Goal: Task Accomplishment & Management: Manage account settings

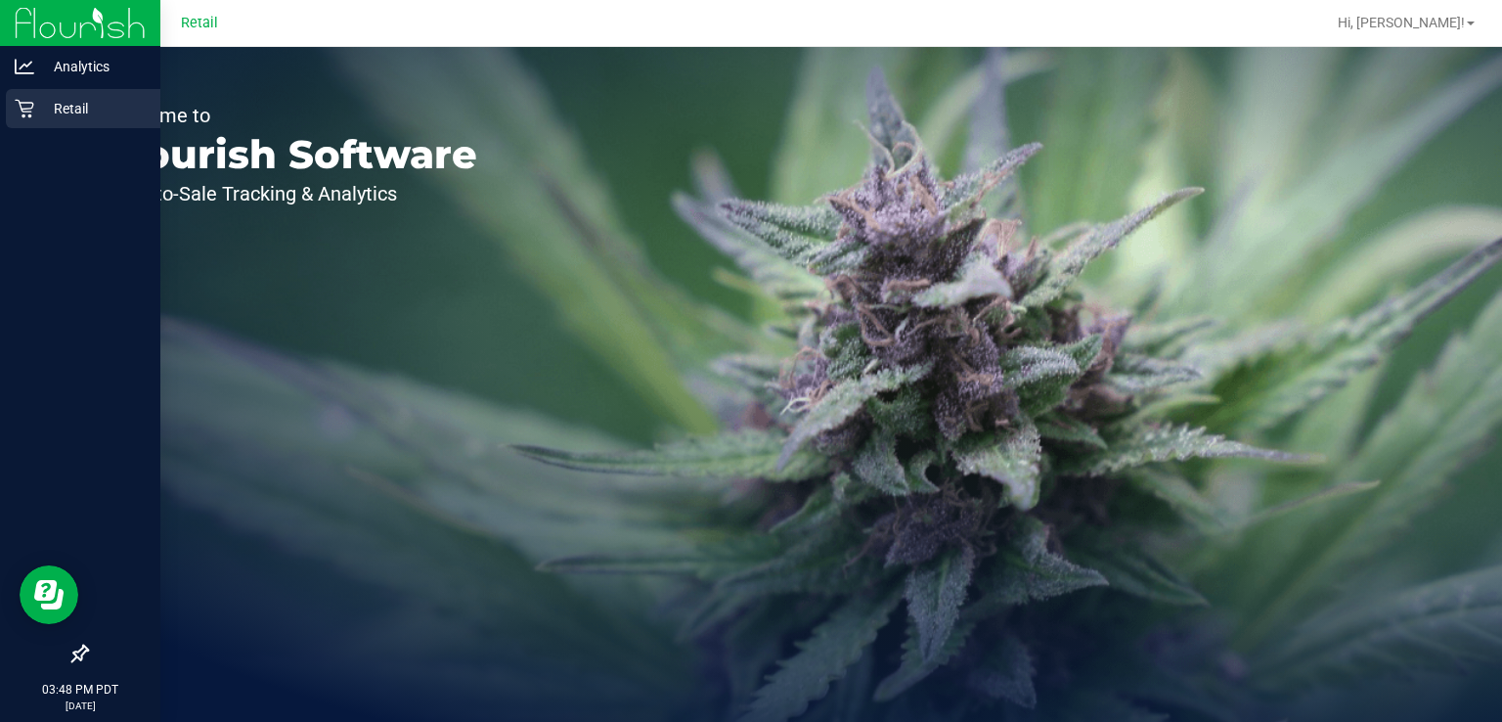
click at [24, 107] on icon at bounding box center [25, 109] width 20 height 20
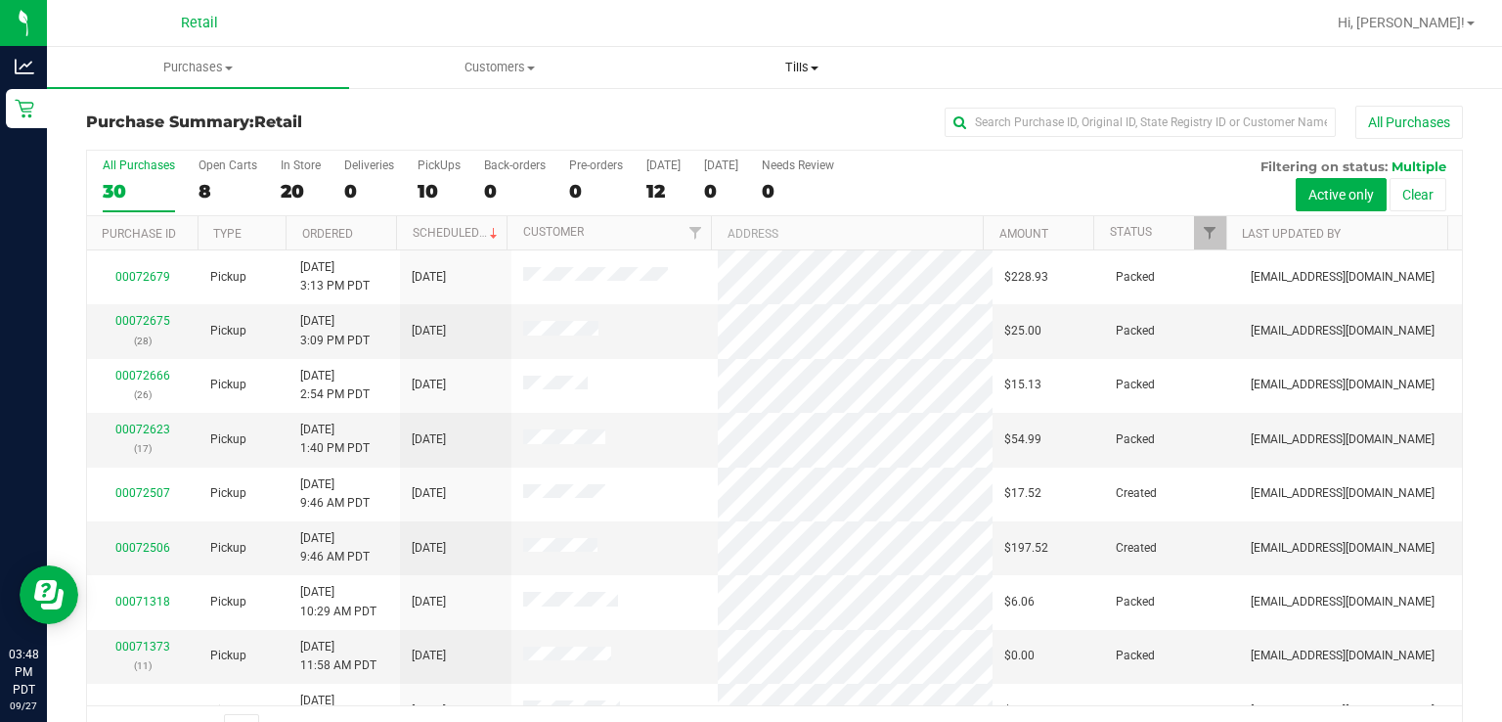
click at [802, 60] on span "Tills" at bounding box center [801, 68] width 300 height 18
click at [694, 122] on span "Manage tills" at bounding box center [716, 118] width 132 height 17
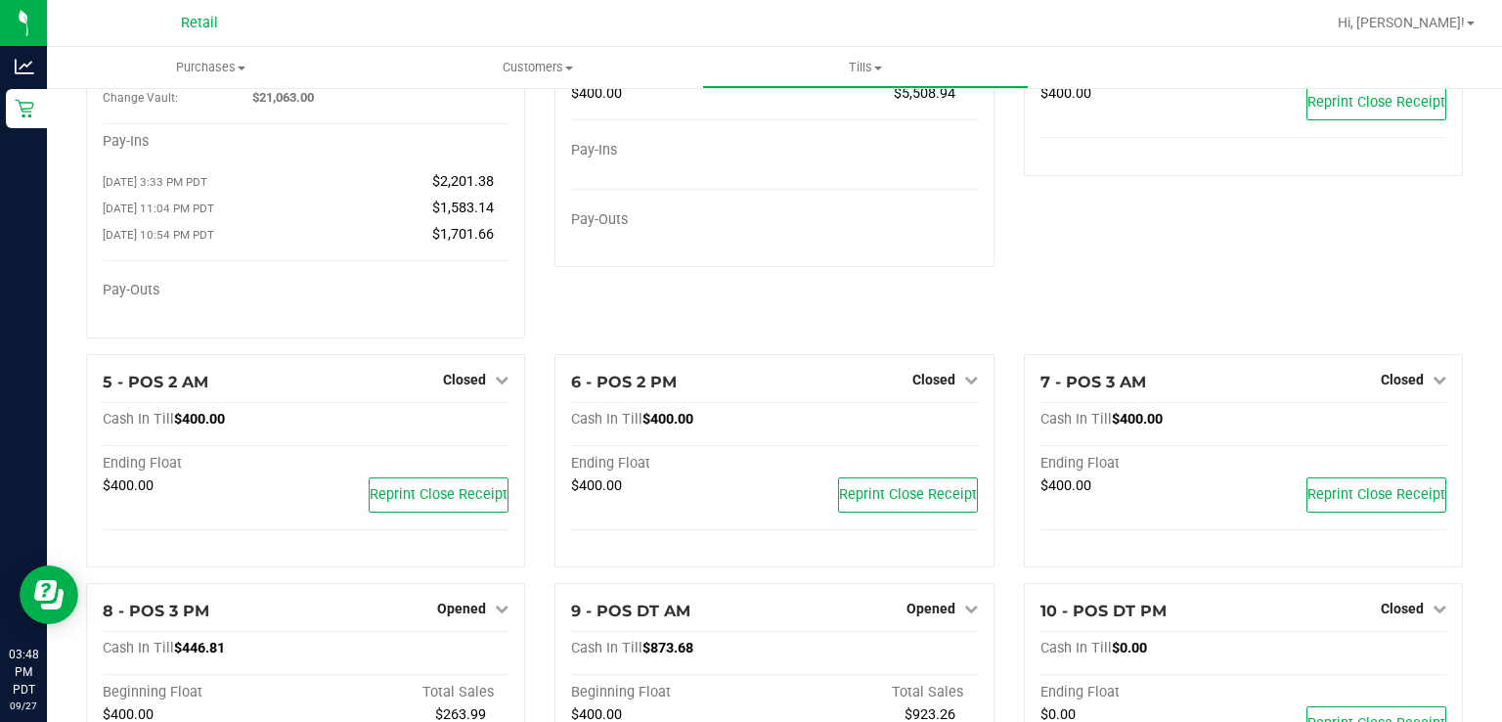
scroll to position [186, 0]
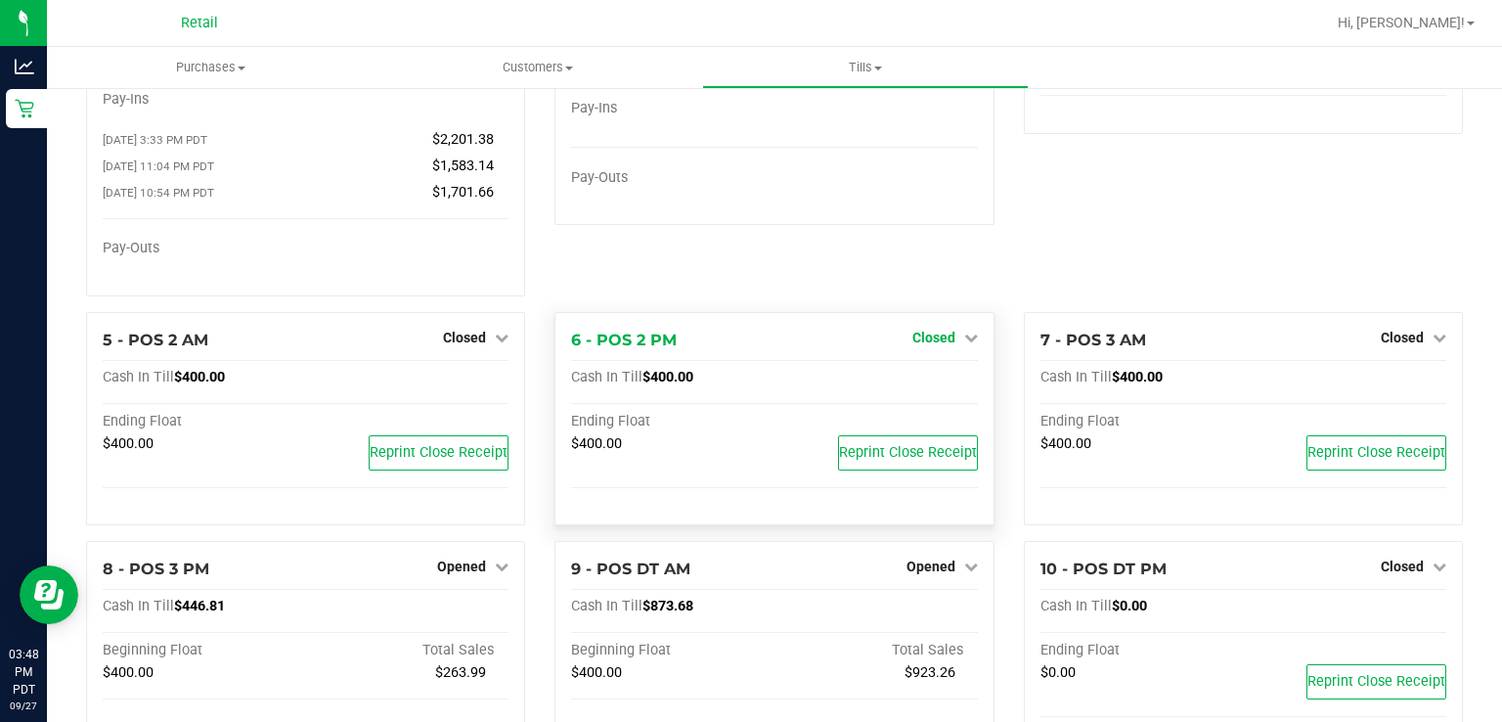
click at [964, 344] on icon at bounding box center [971, 338] width 14 height 14
click at [909, 384] on link "Open Till" at bounding box center [933, 378] width 52 height 16
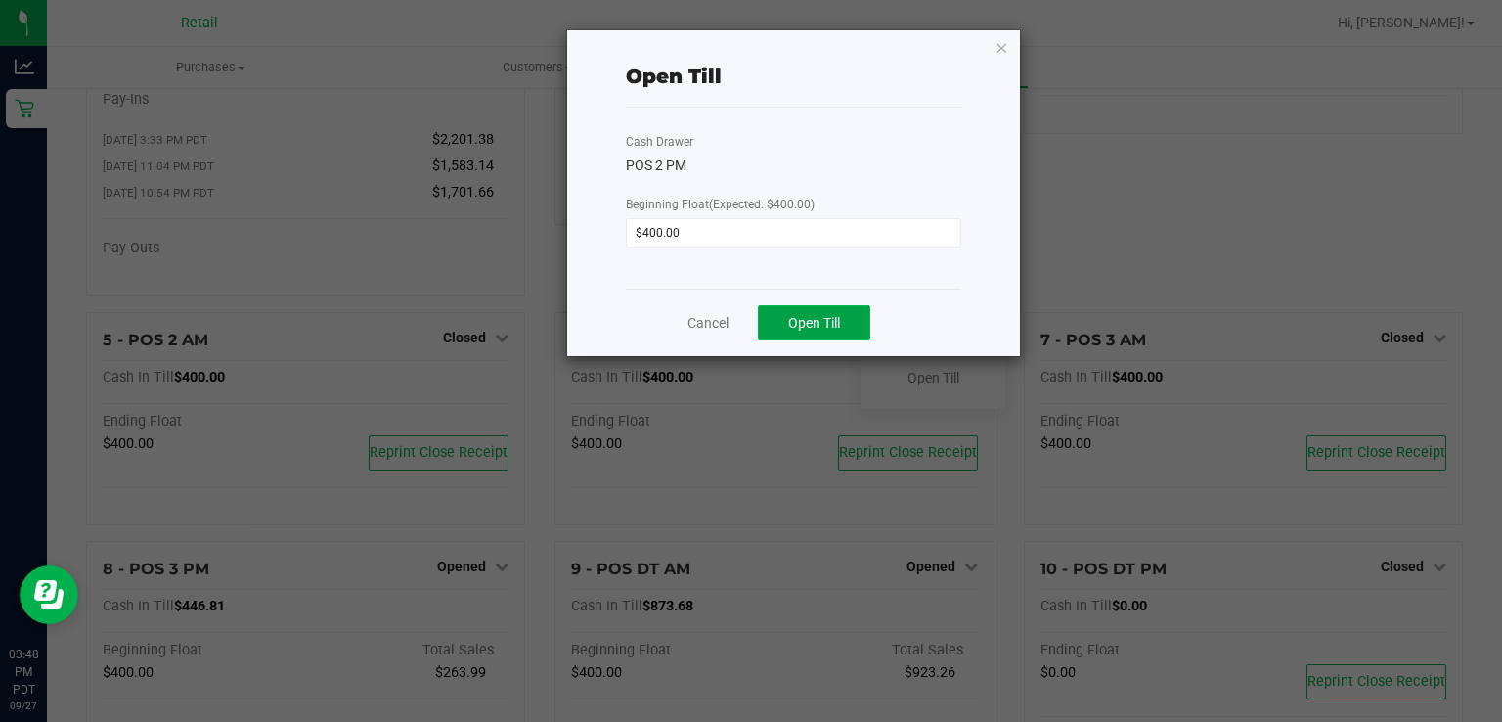
click at [819, 323] on span "Open Till" at bounding box center [814, 323] width 52 height 16
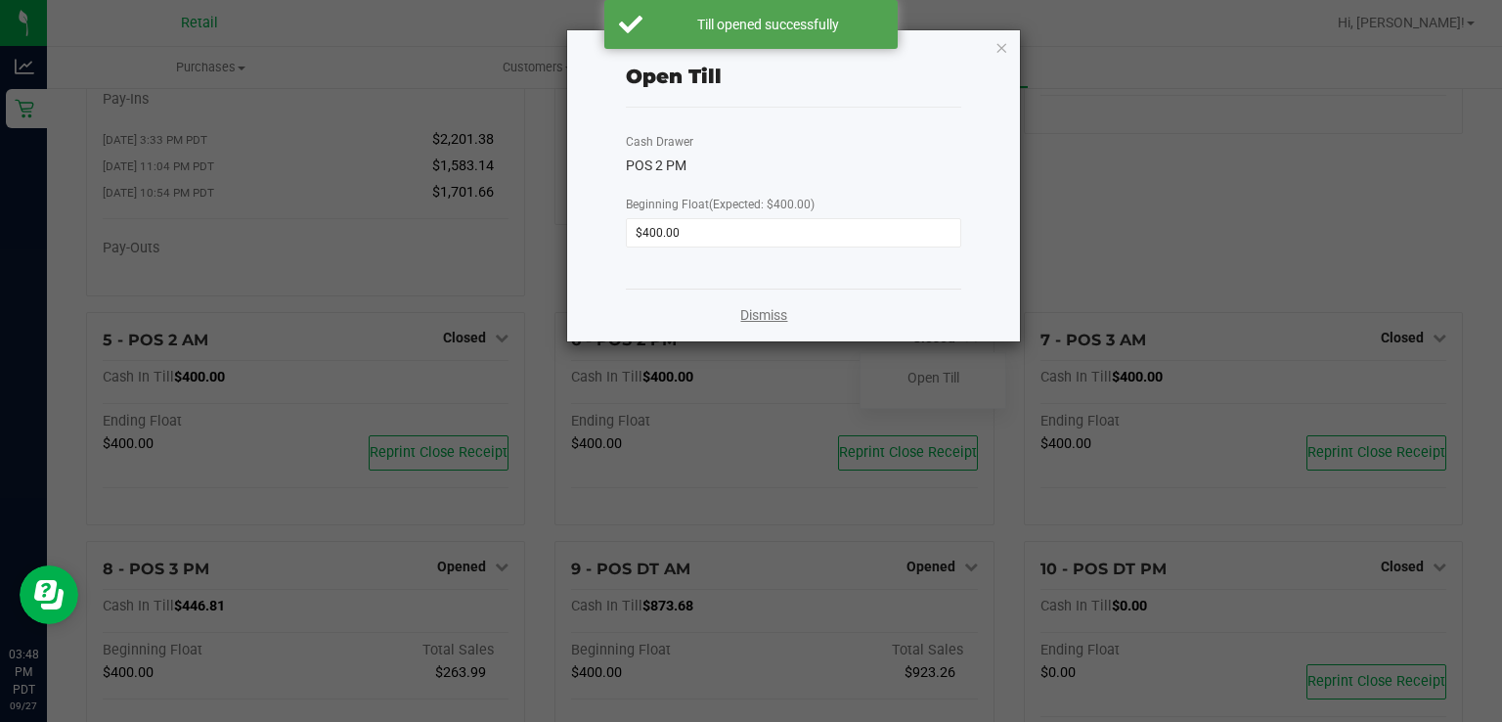
click at [748, 317] on link "Dismiss" at bounding box center [763, 315] width 47 height 21
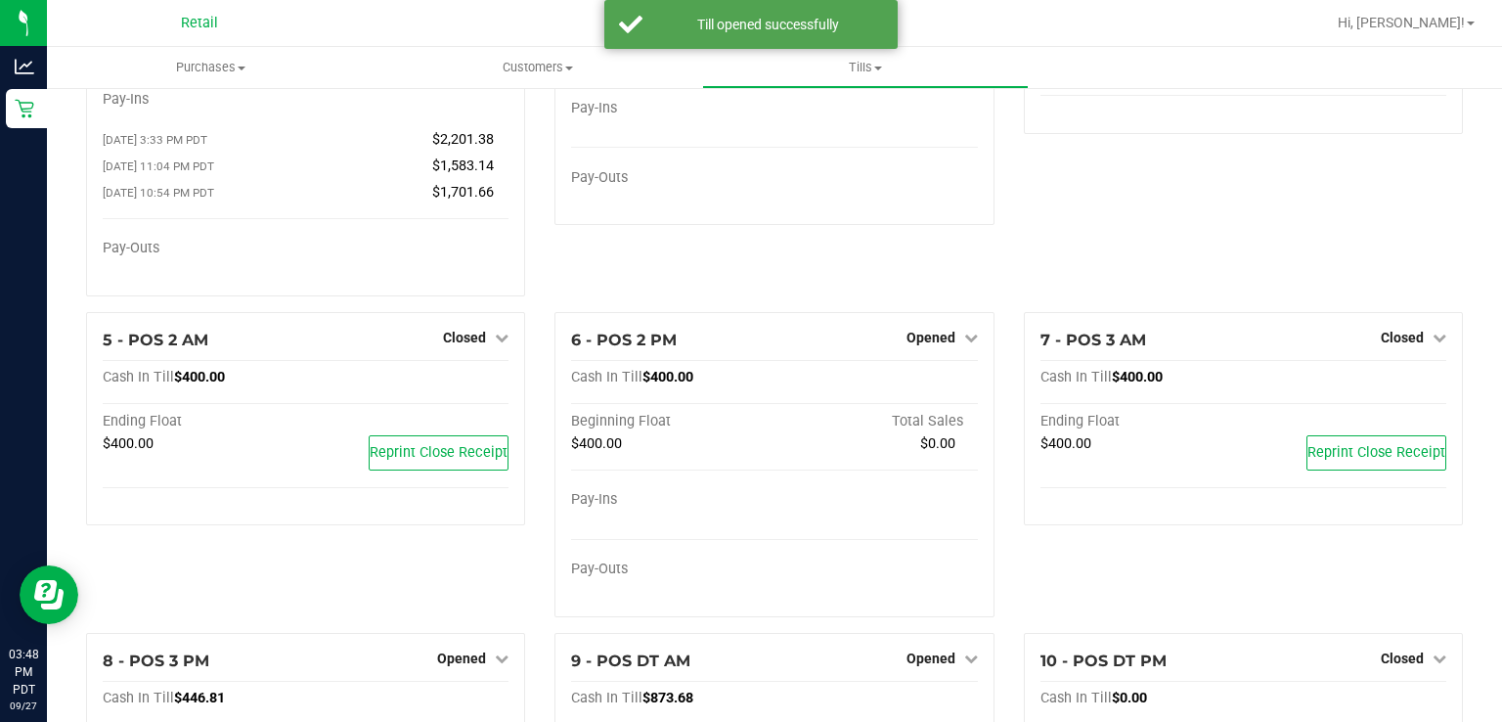
scroll to position [0, 0]
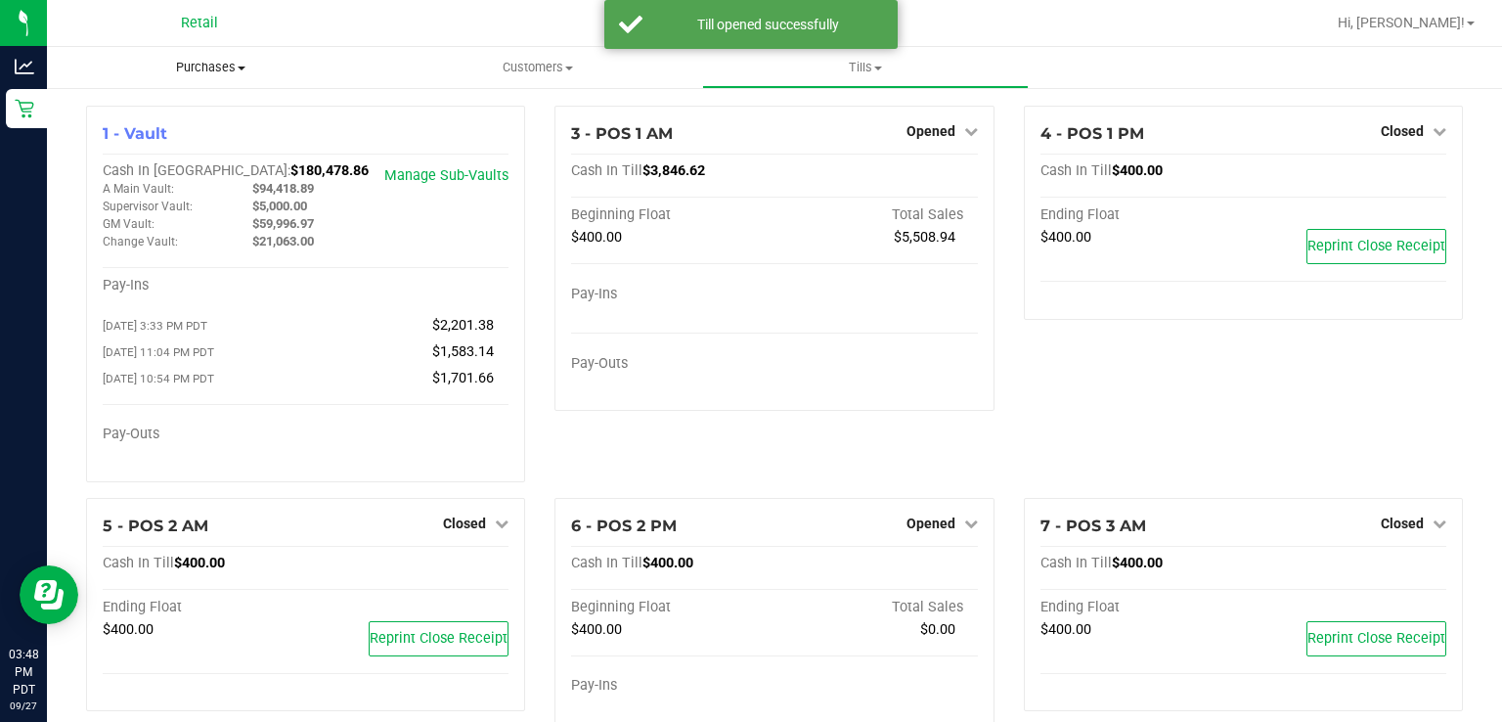
click at [196, 65] on span "Purchases" at bounding box center [211, 68] width 328 height 18
click at [121, 110] on span "Summary of purchases" at bounding box center [147, 118] width 200 height 17
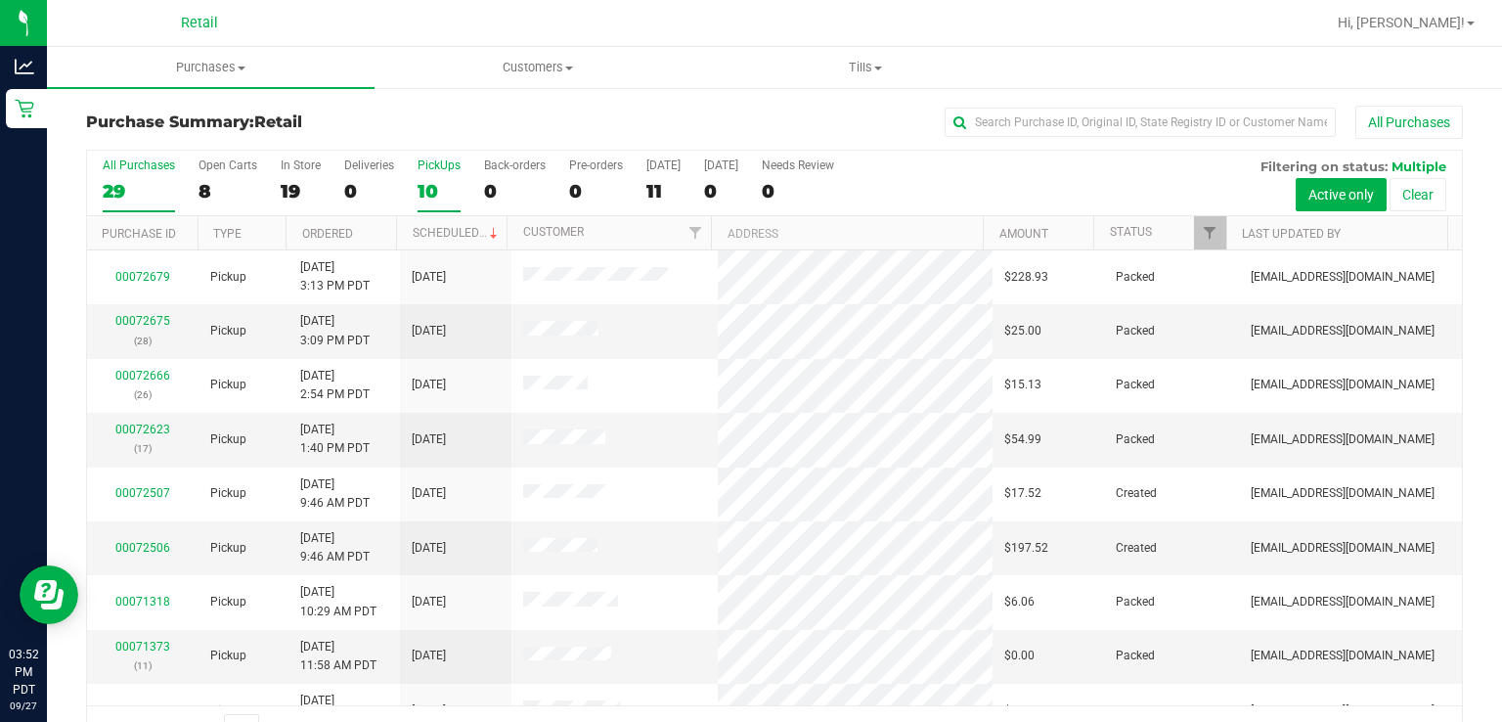
click at [419, 180] on div "10" at bounding box center [439, 191] width 43 height 22
click at [0, 0] on input "PickUps 10" at bounding box center [0, 0] width 0 height 0
click at [463, 235] on link "Scheduled" at bounding box center [457, 233] width 89 height 14
click at [418, 165] on div "PickUps" at bounding box center [439, 165] width 43 height 14
click at [0, 0] on input "PickUps 10" at bounding box center [0, 0] width 0 height 0
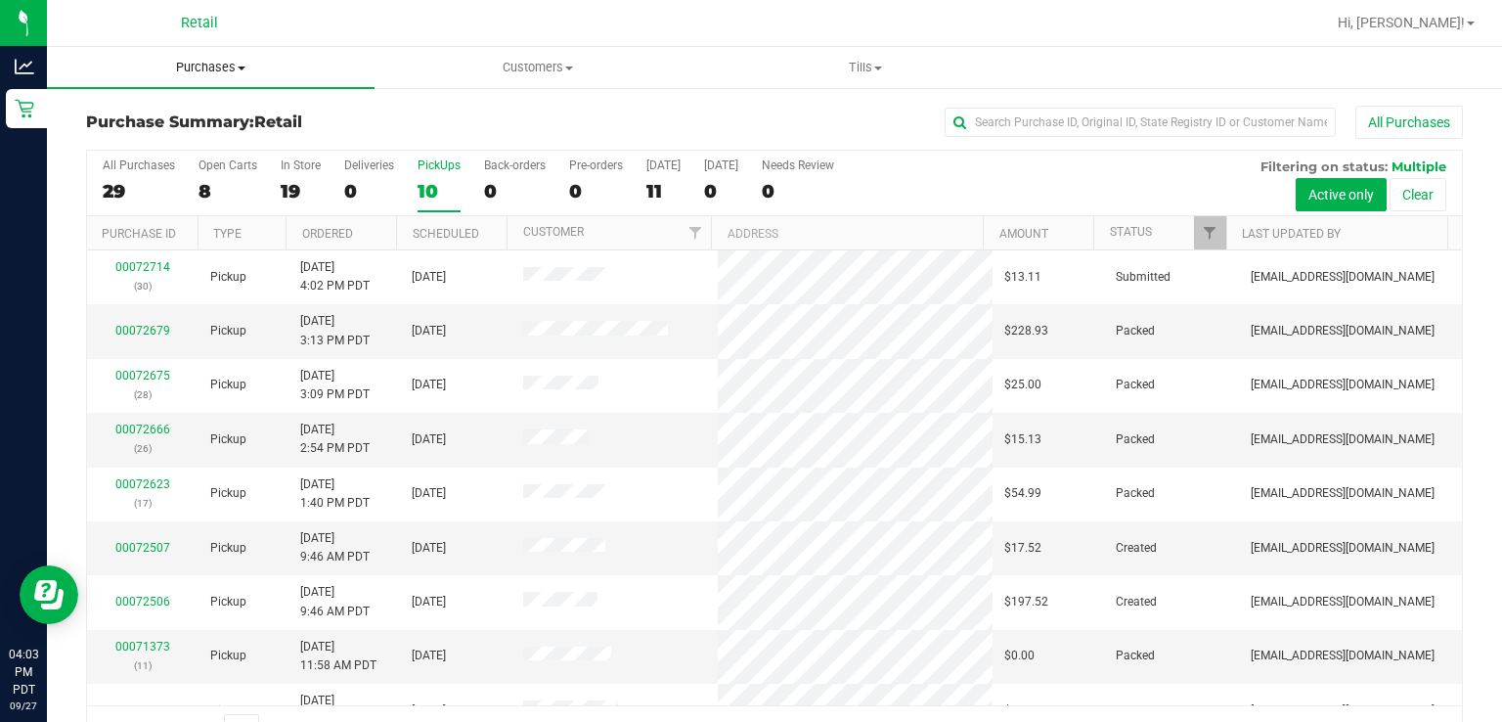
click at [176, 84] on uib-tab-heading "Purchases Summary of purchases Fulfillment All purchases" at bounding box center [211, 67] width 328 height 41
click at [179, 109] on li "Summary of purchases" at bounding box center [211, 118] width 328 height 23
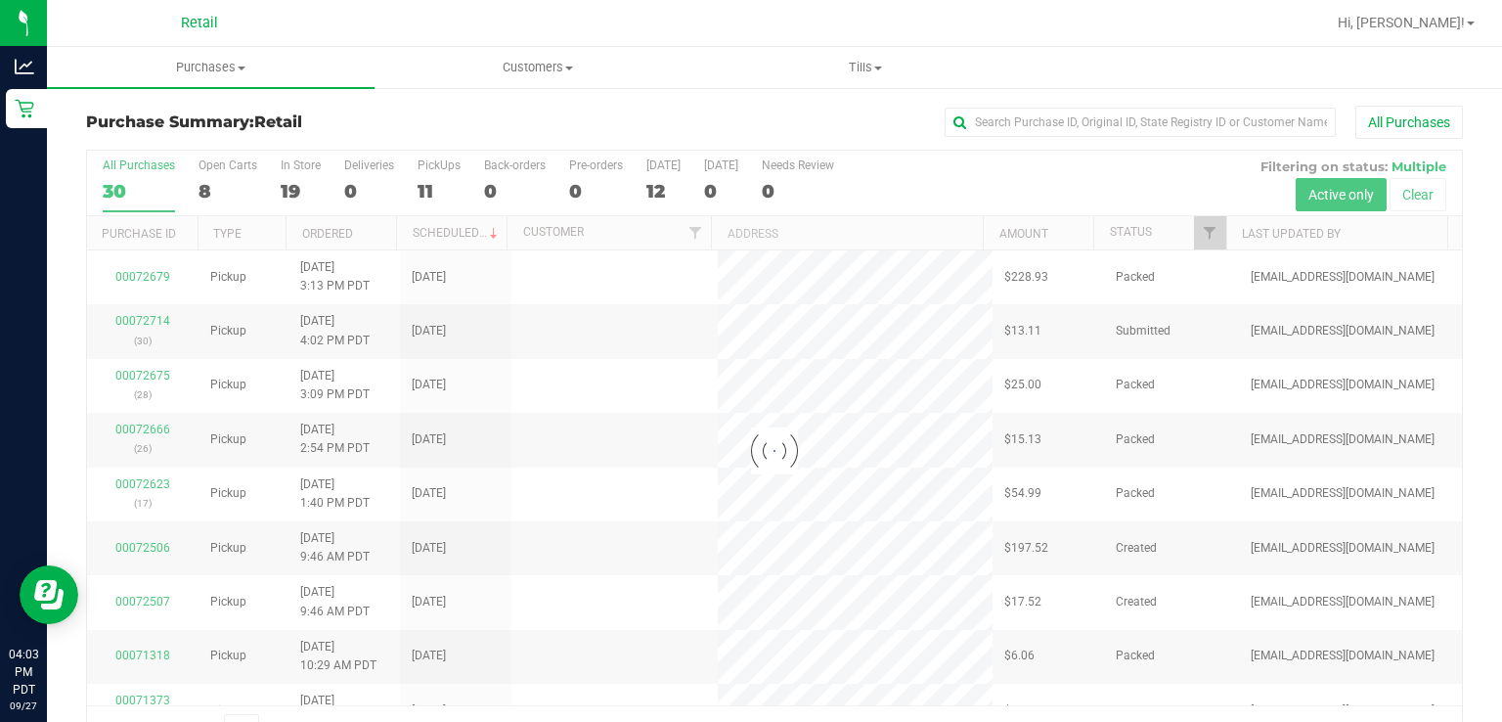
click at [428, 172] on div at bounding box center [774, 451] width 1375 height 601
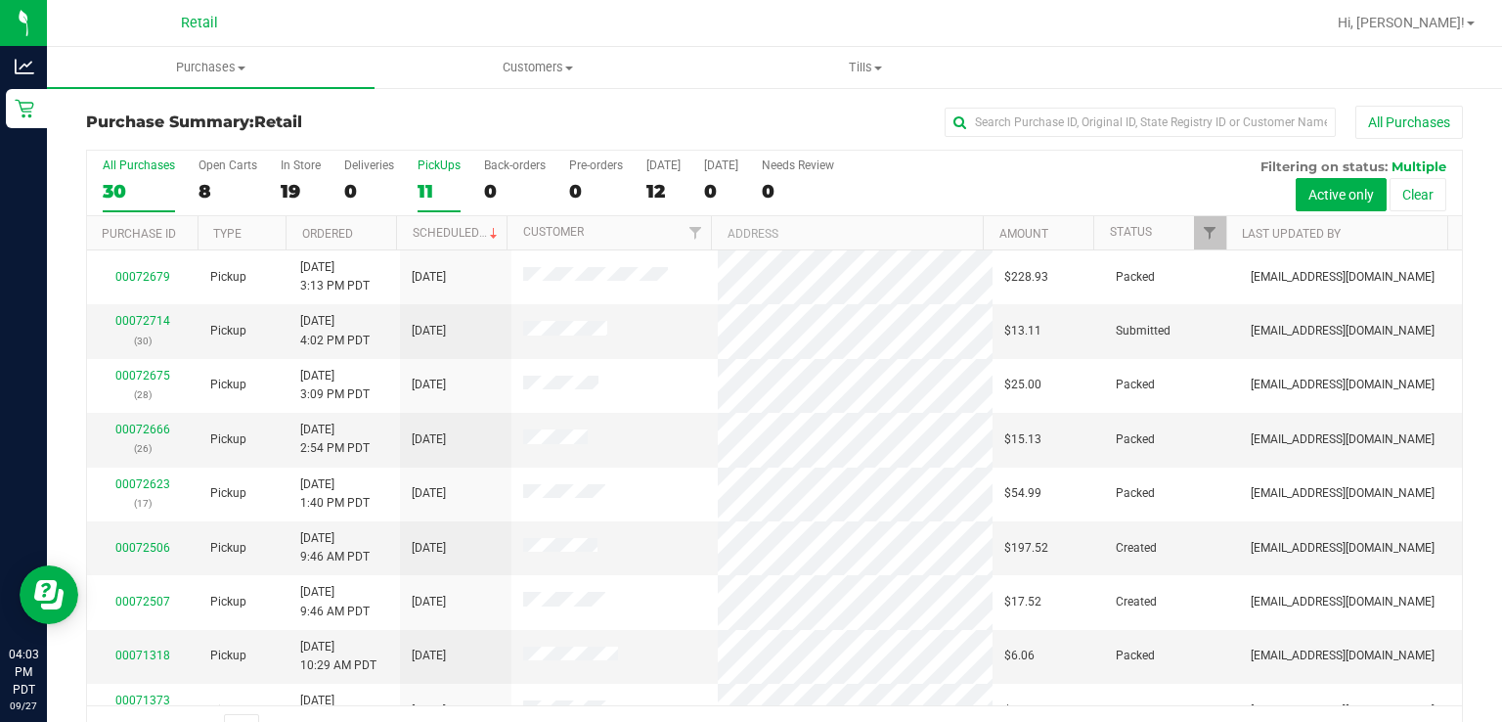
click at [435, 184] on div "11" at bounding box center [439, 191] width 43 height 22
click at [0, 0] on input "PickUps 11" at bounding box center [0, 0] width 0 height 0
click at [450, 232] on link "Scheduled" at bounding box center [457, 233] width 89 height 14
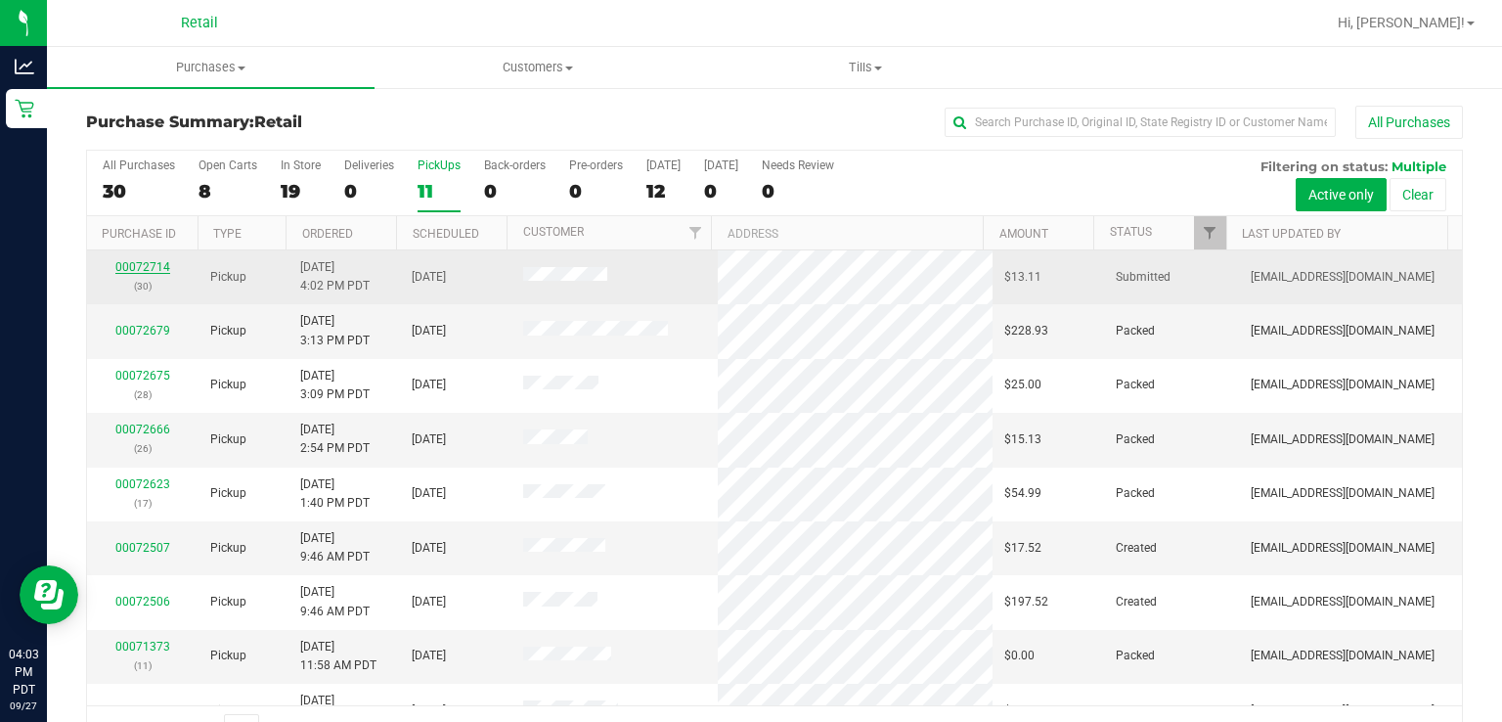
click at [126, 265] on link "00072714" at bounding box center [142, 267] width 55 height 14
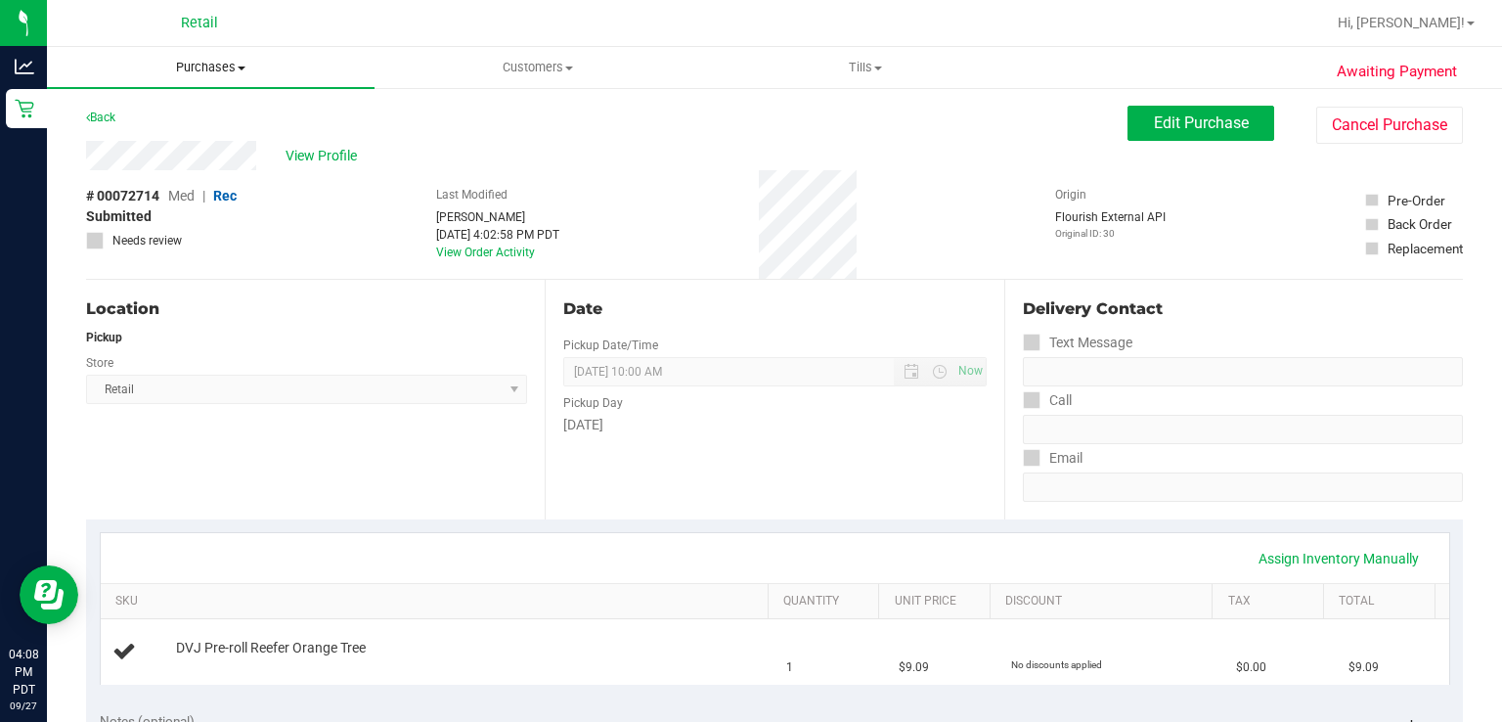
click at [200, 72] on span "Purchases" at bounding box center [211, 68] width 328 height 18
click at [166, 118] on span "Summary of purchases" at bounding box center [147, 118] width 200 height 17
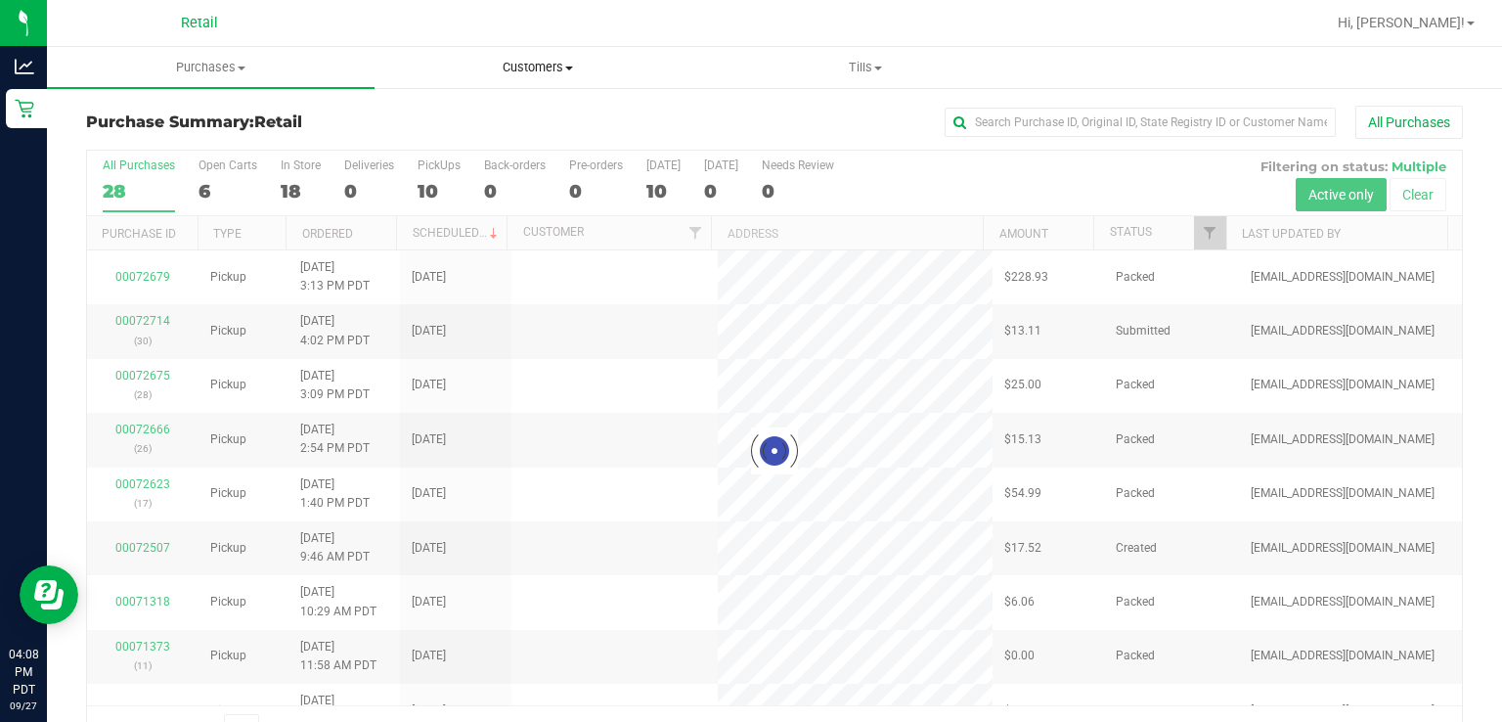
click at [532, 60] on span "Customers" at bounding box center [538, 68] width 326 height 18
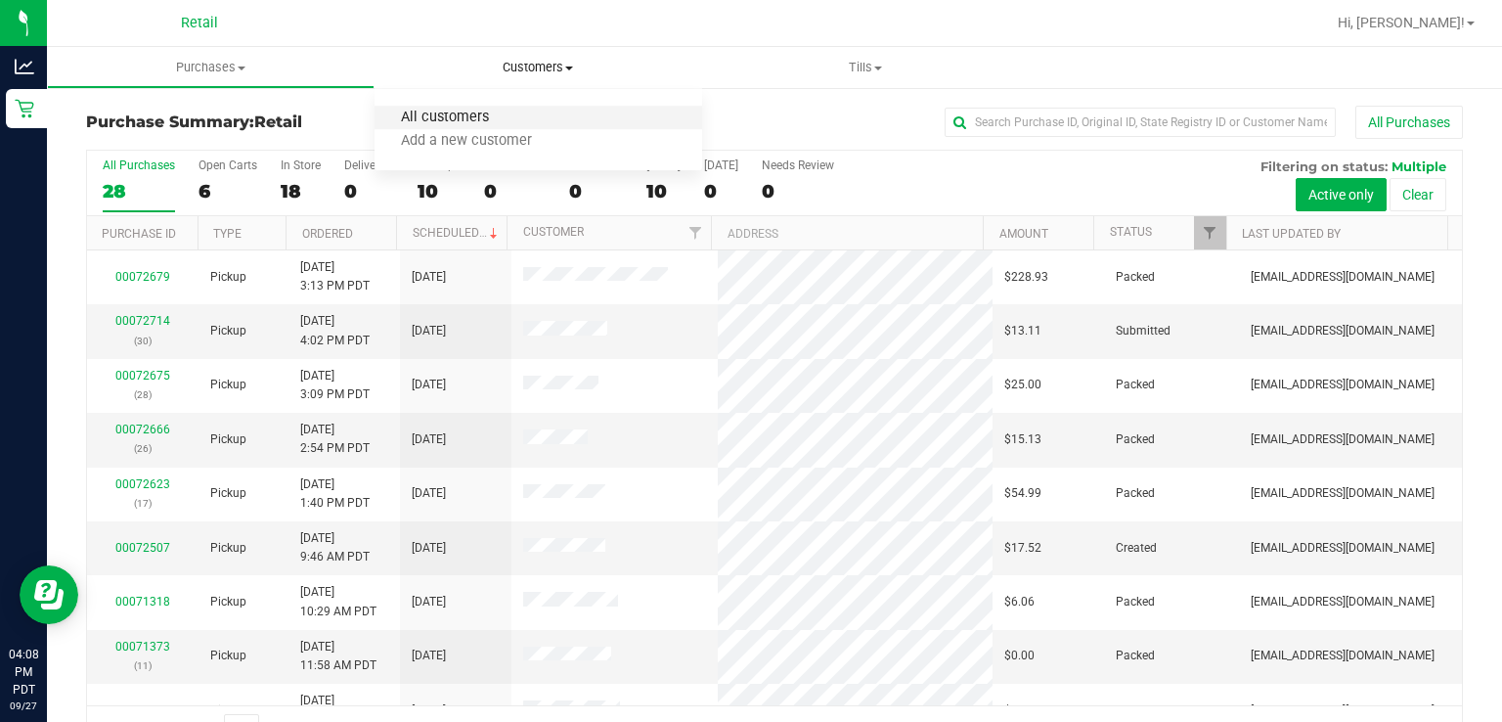
click at [462, 117] on span "All customers" at bounding box center [445, 118] width 141 height 17
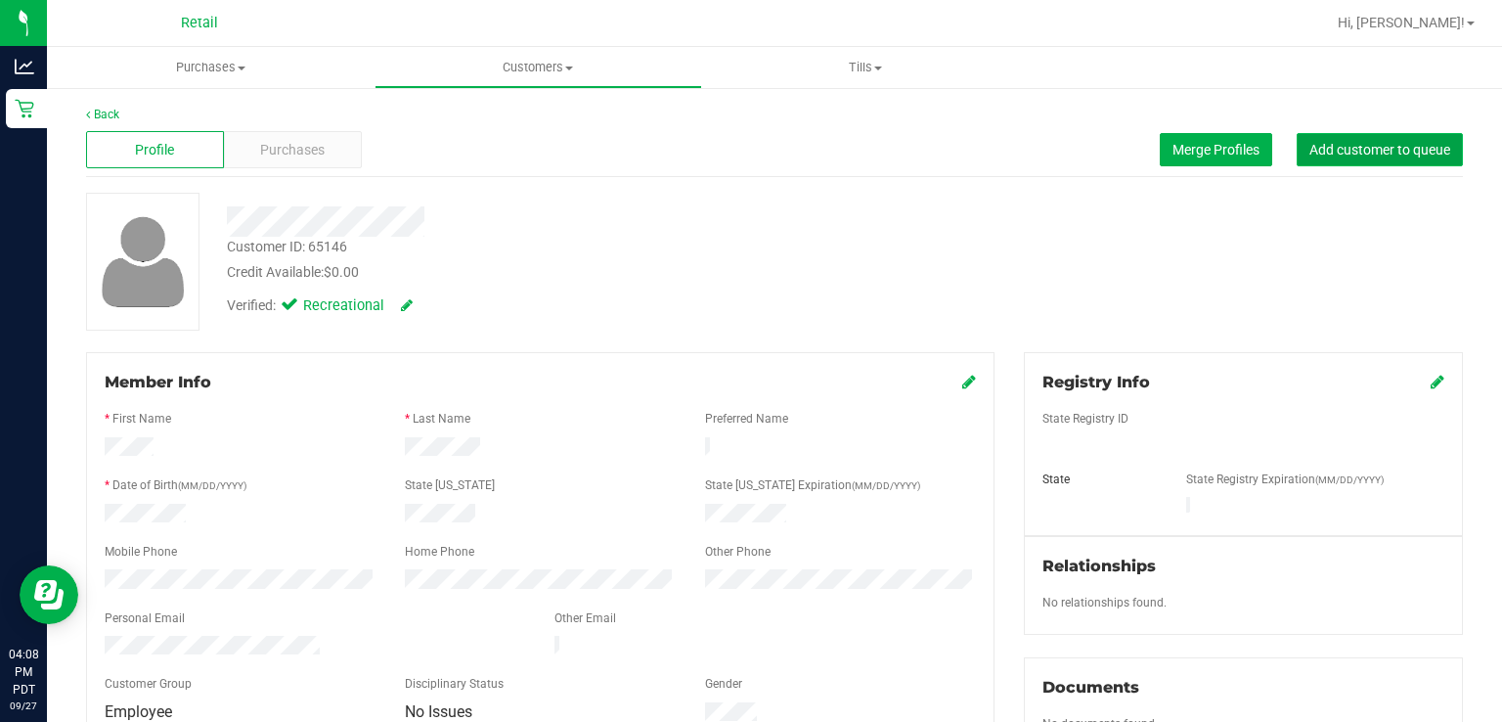
click at [1407, 148] on span "Add customer to queue" at bounding box center [1379, 150] width 141 height 16
click at [1378, 146] on span "Add customer to queue" at bounding box center [1379, 150] width 141 height 16
click at [211, 66] on span "Purchases" at bounding box center [211, 68] width 328 height 18
click at [164, 112] on span "Summary of purchases" at bounding box center [147, 118] width 200 height 17
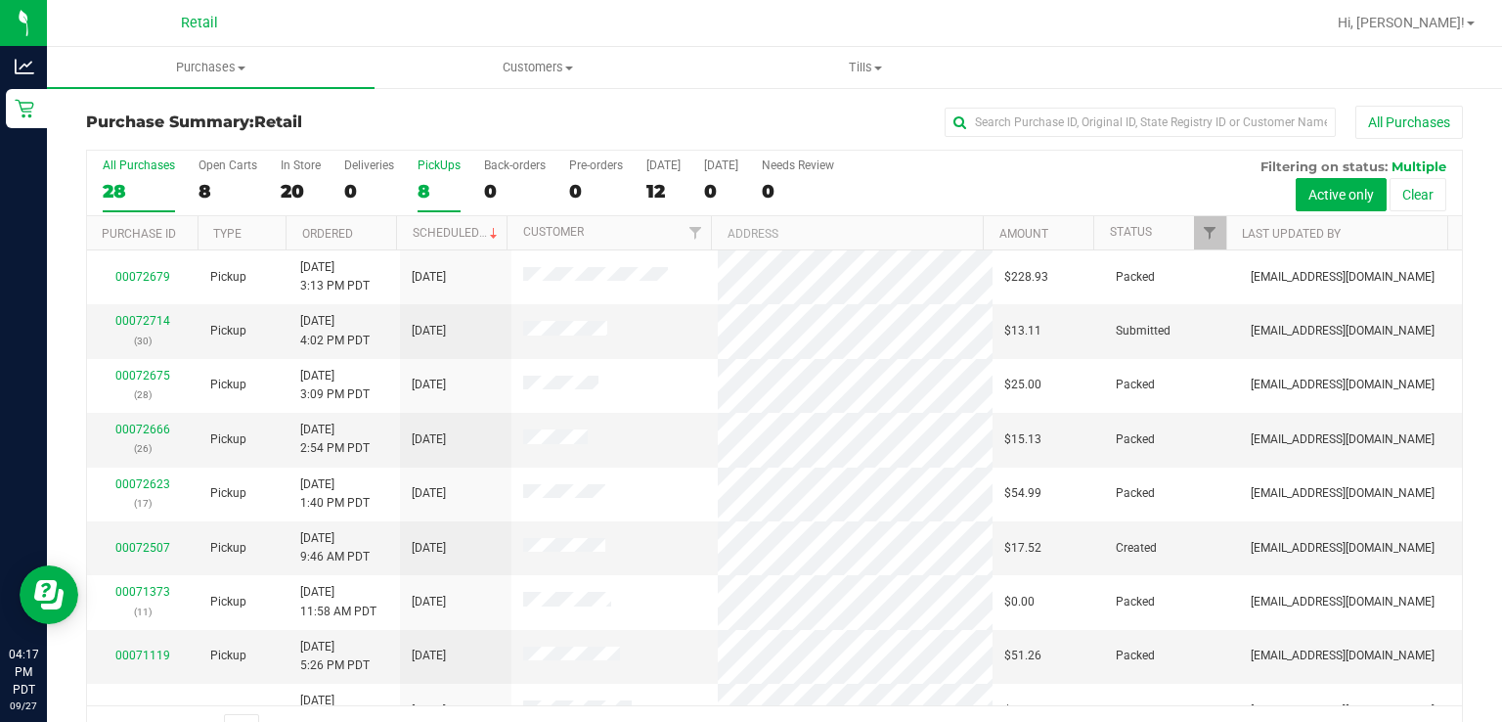
click at [436, 171] on div "PickUps" at bounding box center [439, 165] width 43 height 14
click at [0, 0] on input "PickUps 8" at bounding box center [0, 0] width 0 height 0
click at [486, 231] on span at bounding box center [494, 234] width 16 height 16
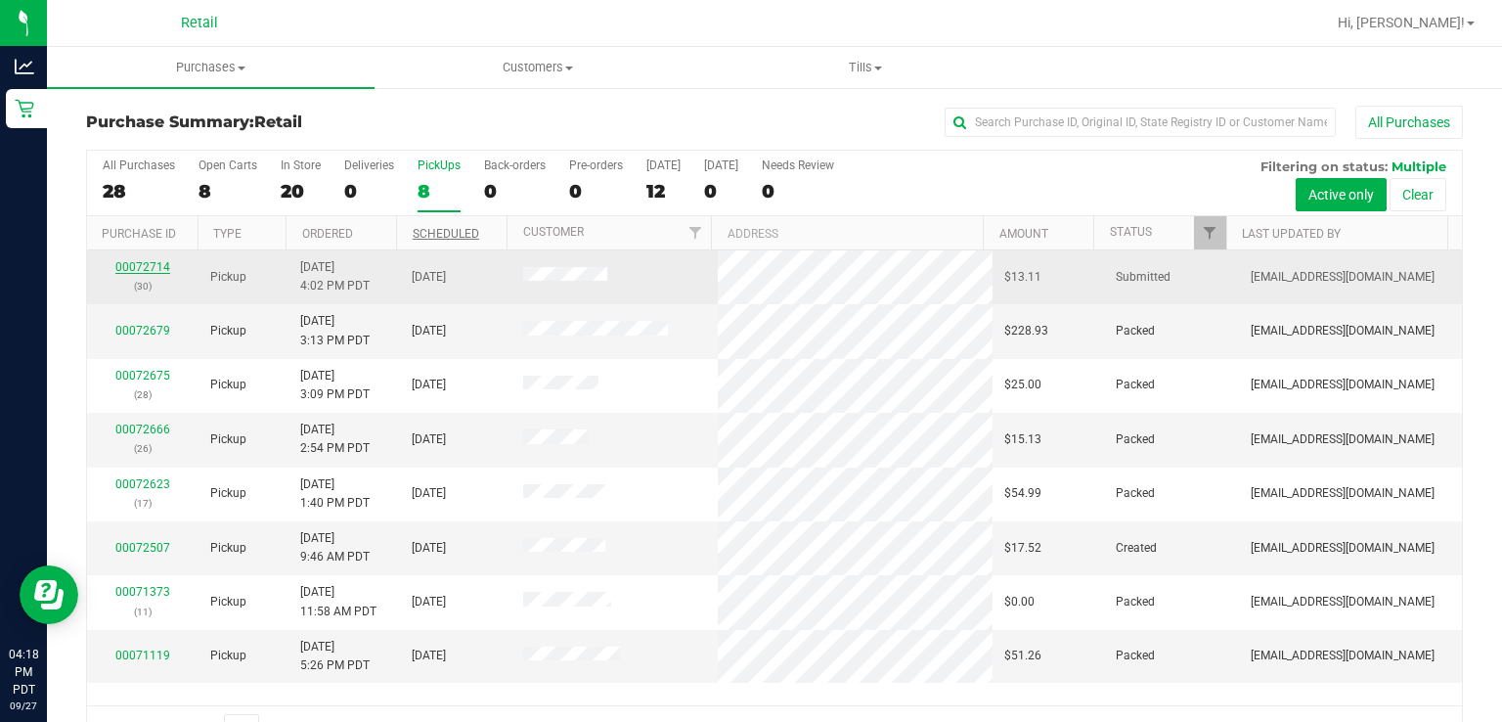
click at [144, 270] on link "00072714" at bounding box center [142, 267] width 55 height 14
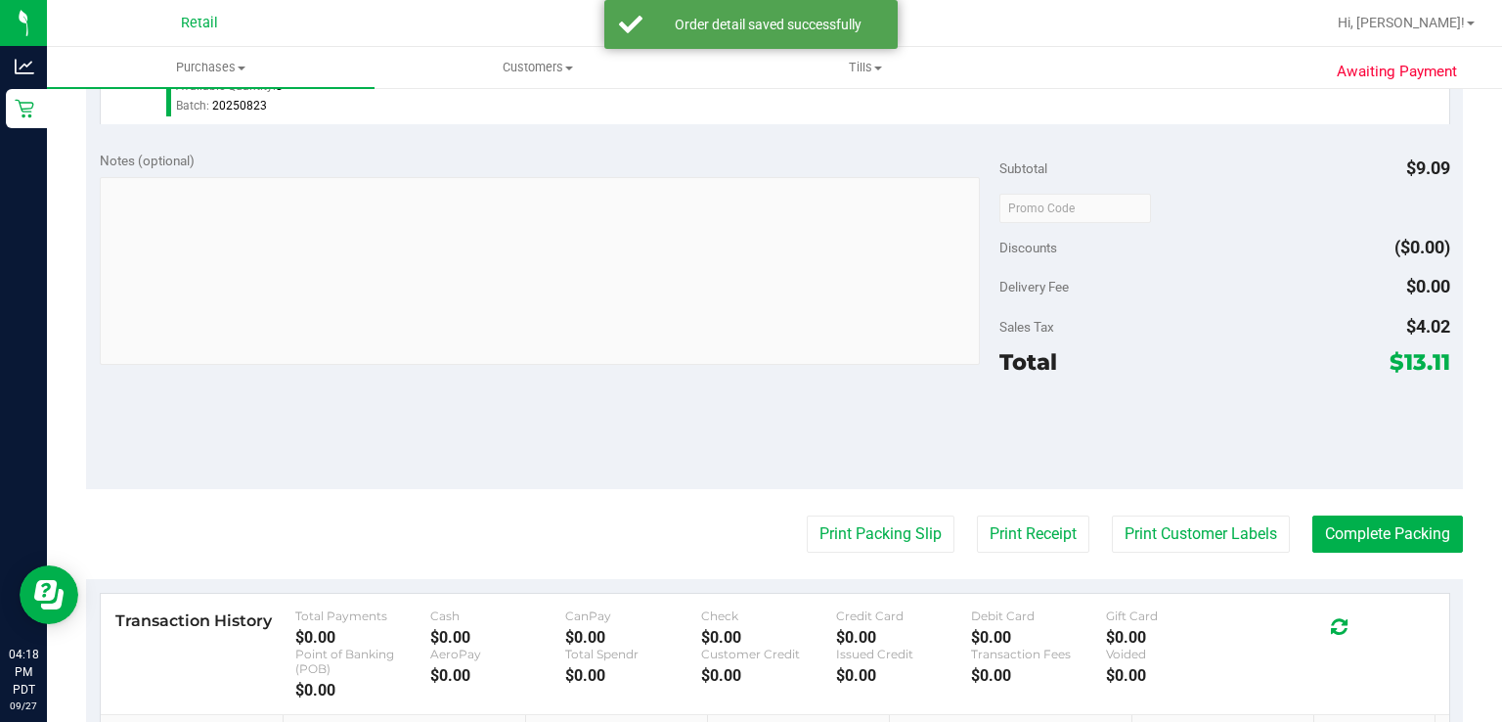
scroll to position [612, 0]
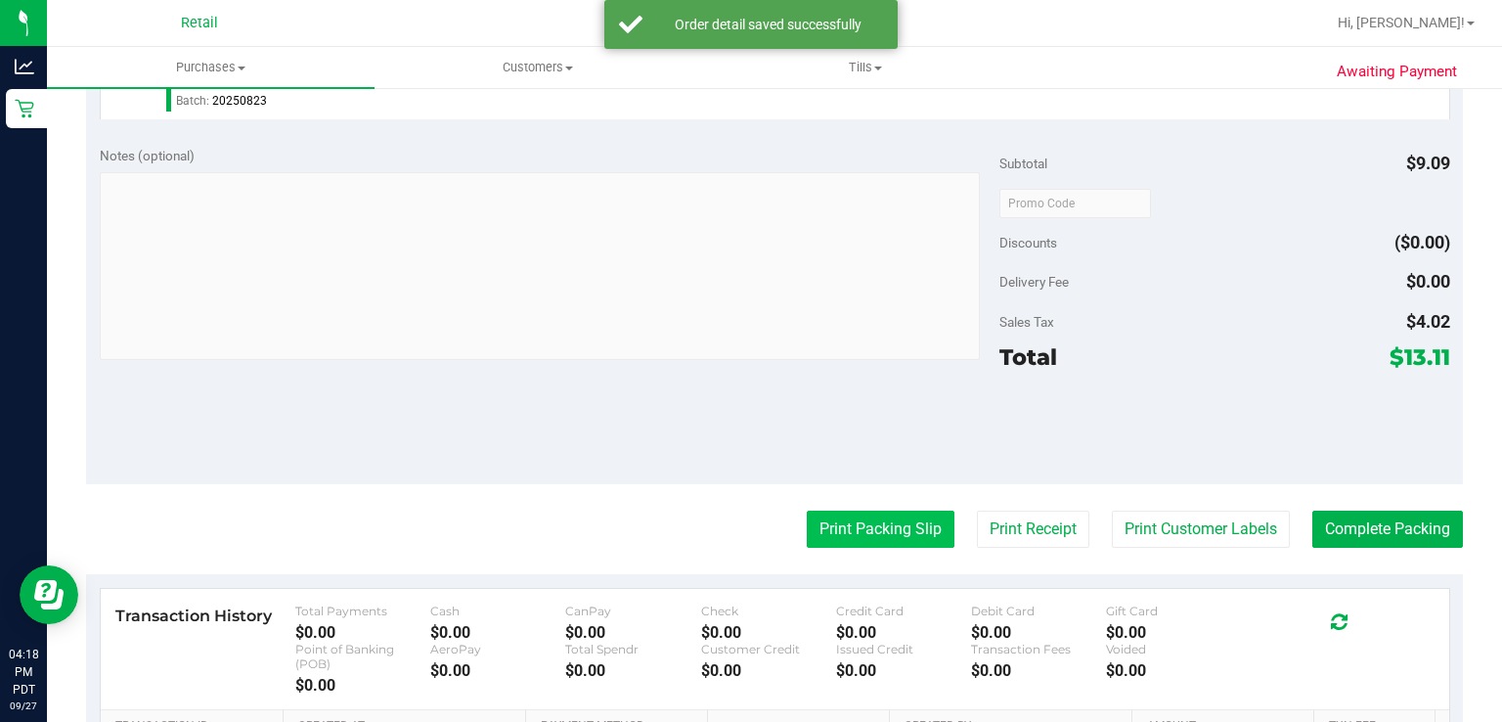
click at [860, 527] on button "Print Packing Slip" at bounding box center [881, 528] width 148 height 37
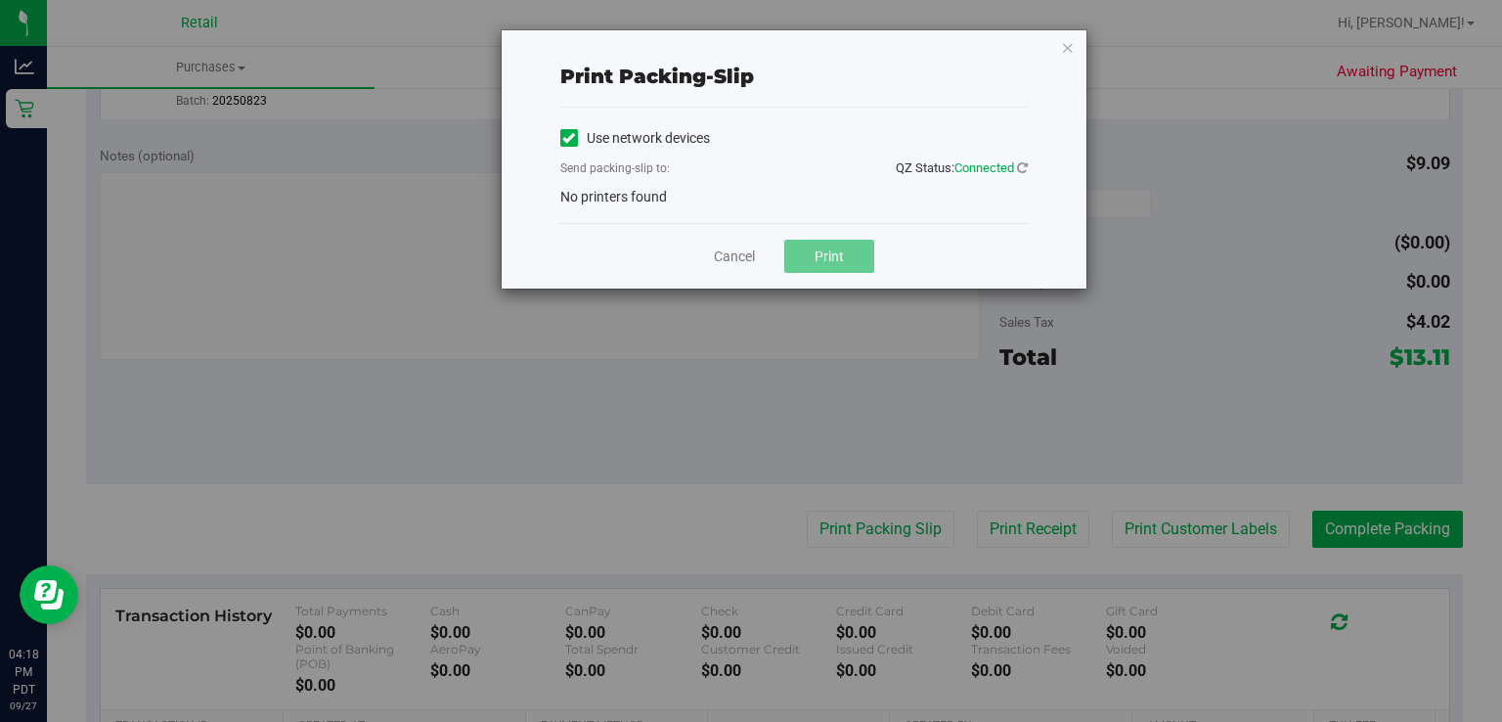
click at [567, 138] on icon at bounding box center [568, 138] width 13 height 0
click at [0, 0] on input "Use network devices" at bounding box center [0, 0] width 0 height 0
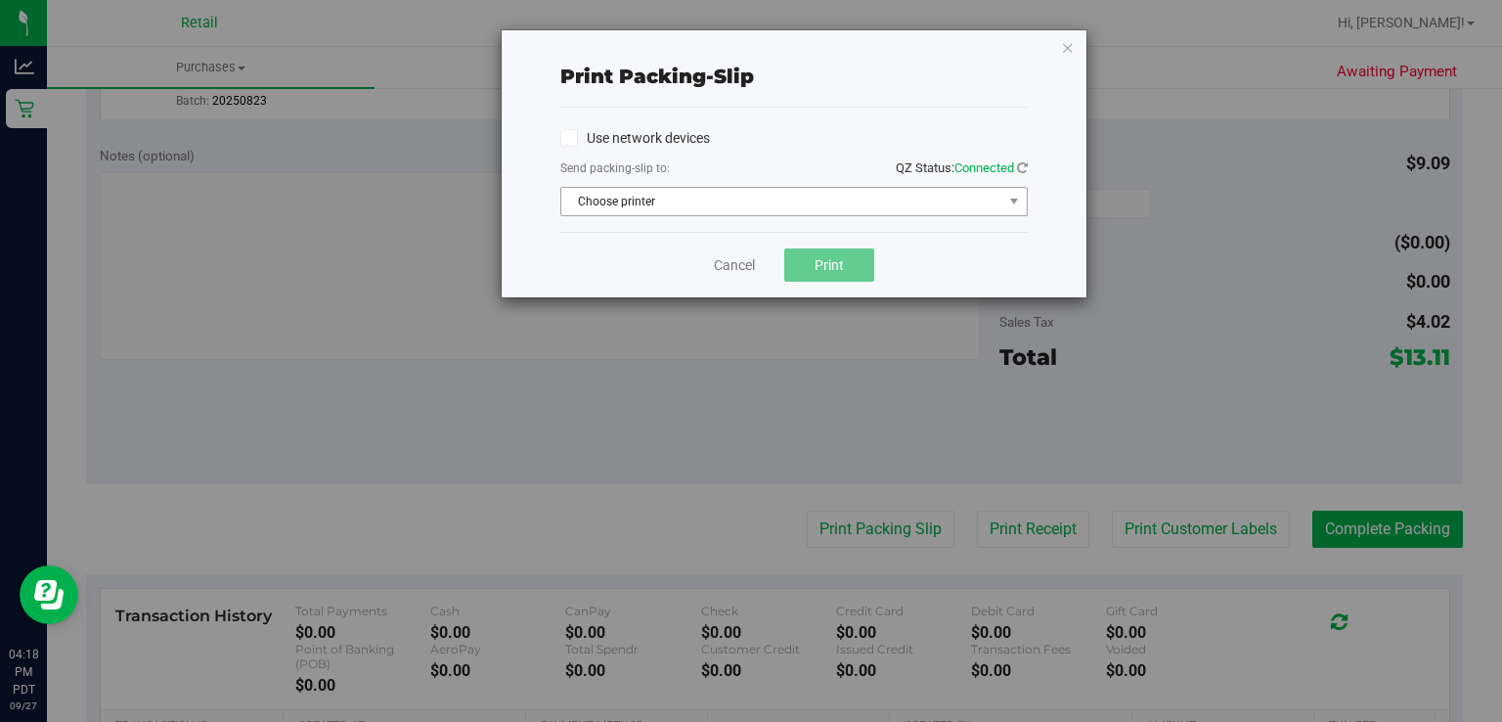
click at [669, 203] on span "Choose printer" at bounding box center [781, 201] width 441 height 27
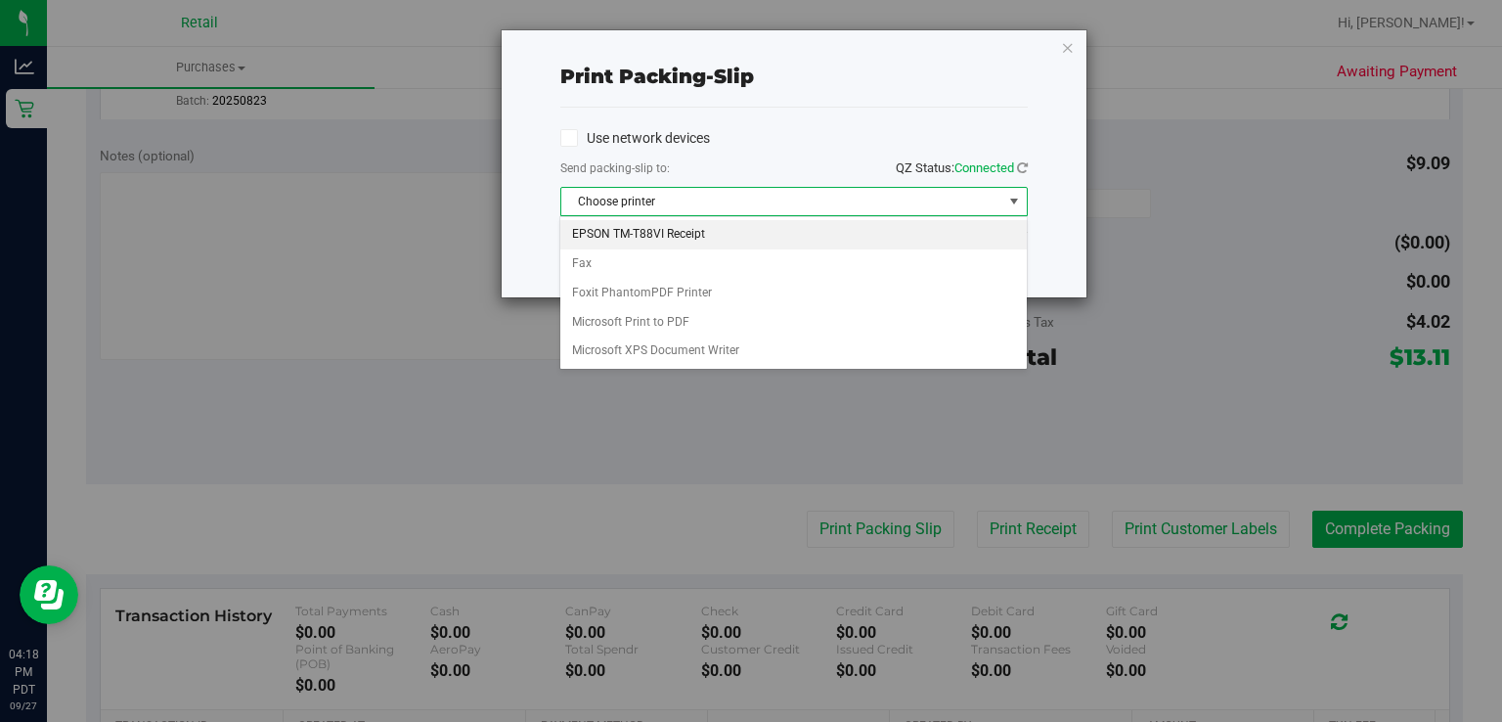
click at [694, 233] on li "EPSON TM-T88VI Receipt" at bounding box center [792, 234] width 465 height 29
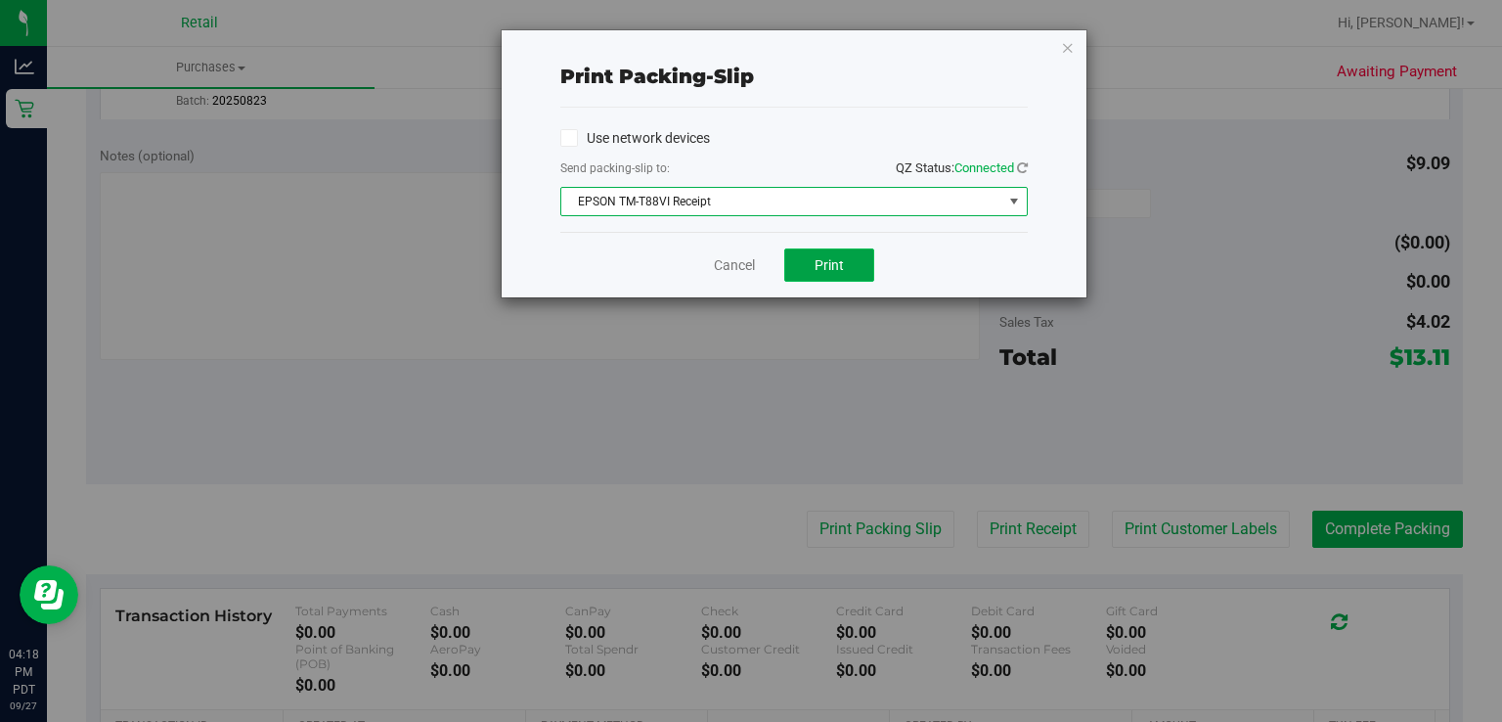
click at [847, 273] on button "Print" at bounding box center [829, 264] width 90 height 33
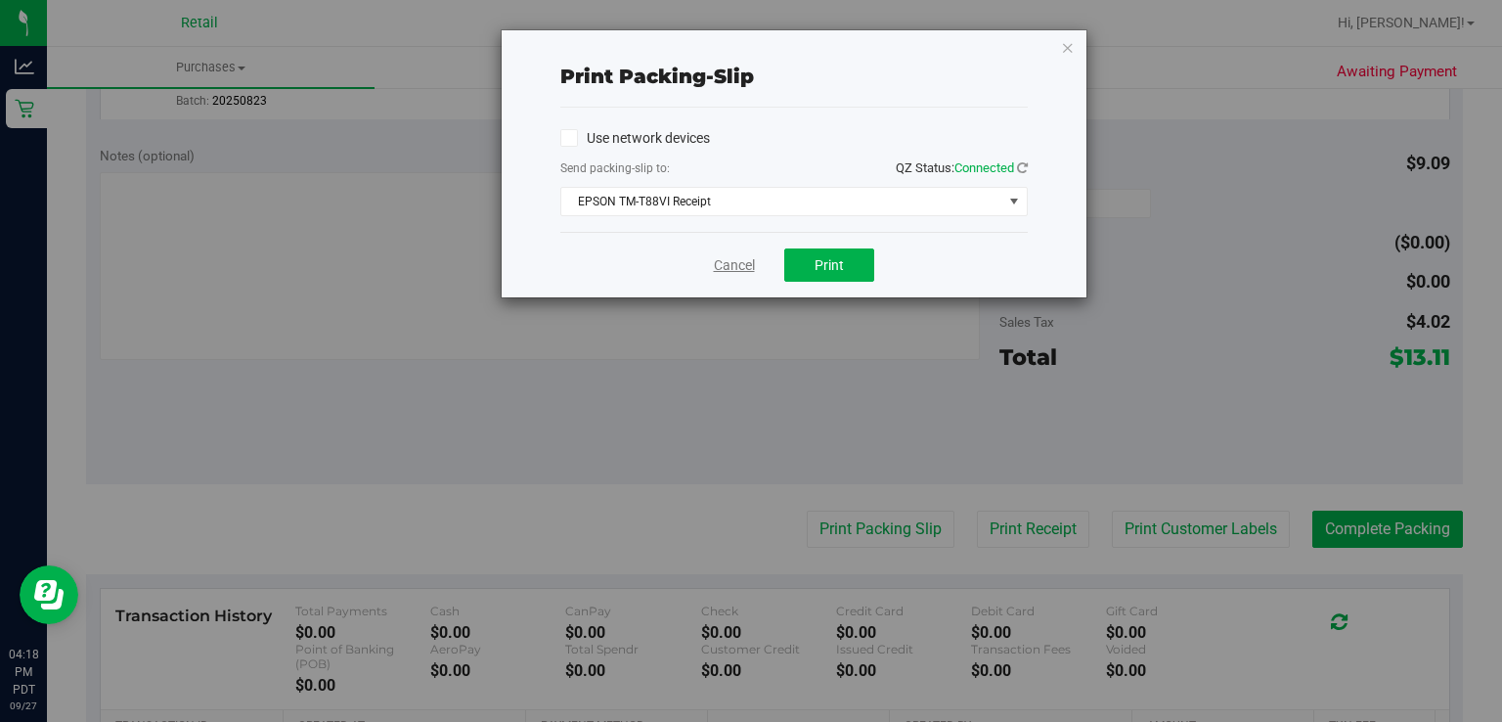
click at [731, 273] on link "Cancel" at bounding box center [734, 265] width 41 height 21
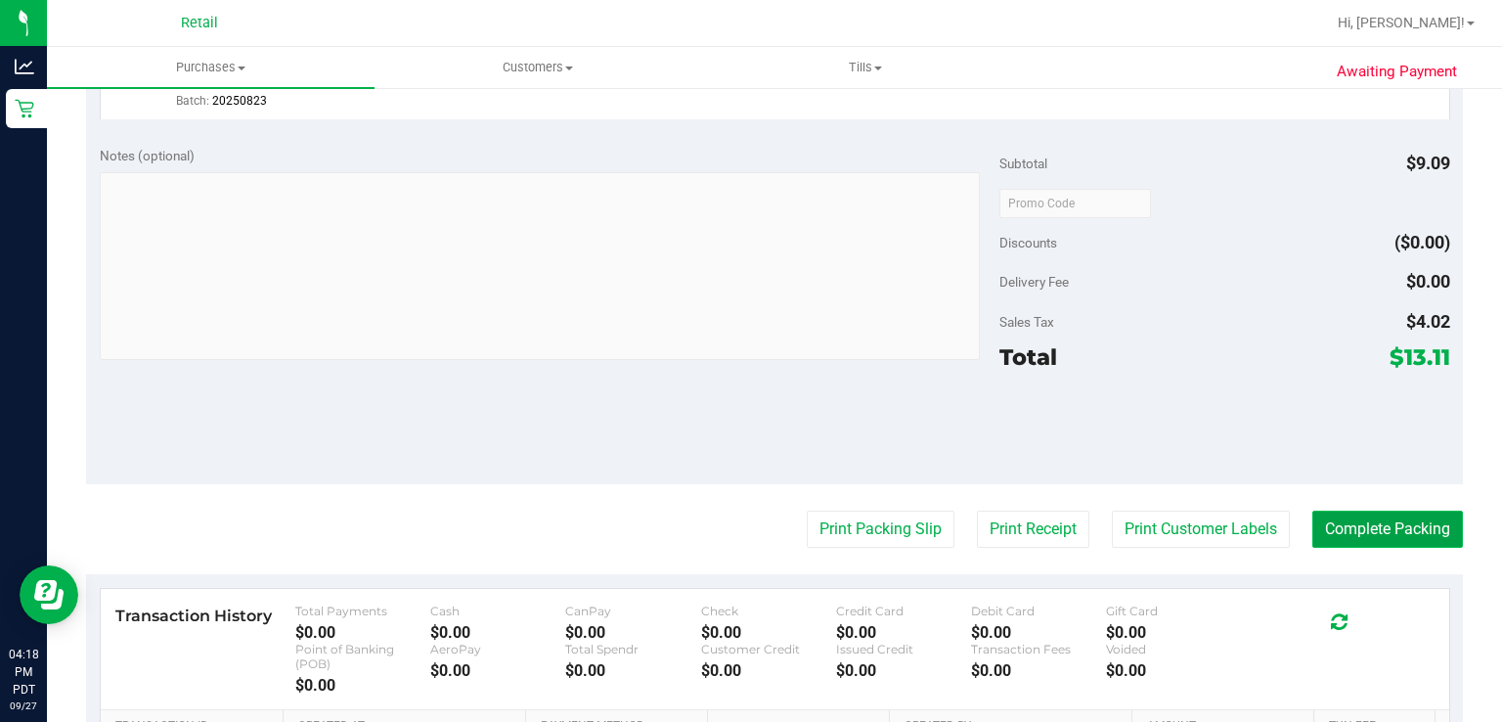
click at [1369, 536] on button "Complete Packing" at bounding box center [1387, 528] width 151 height 37
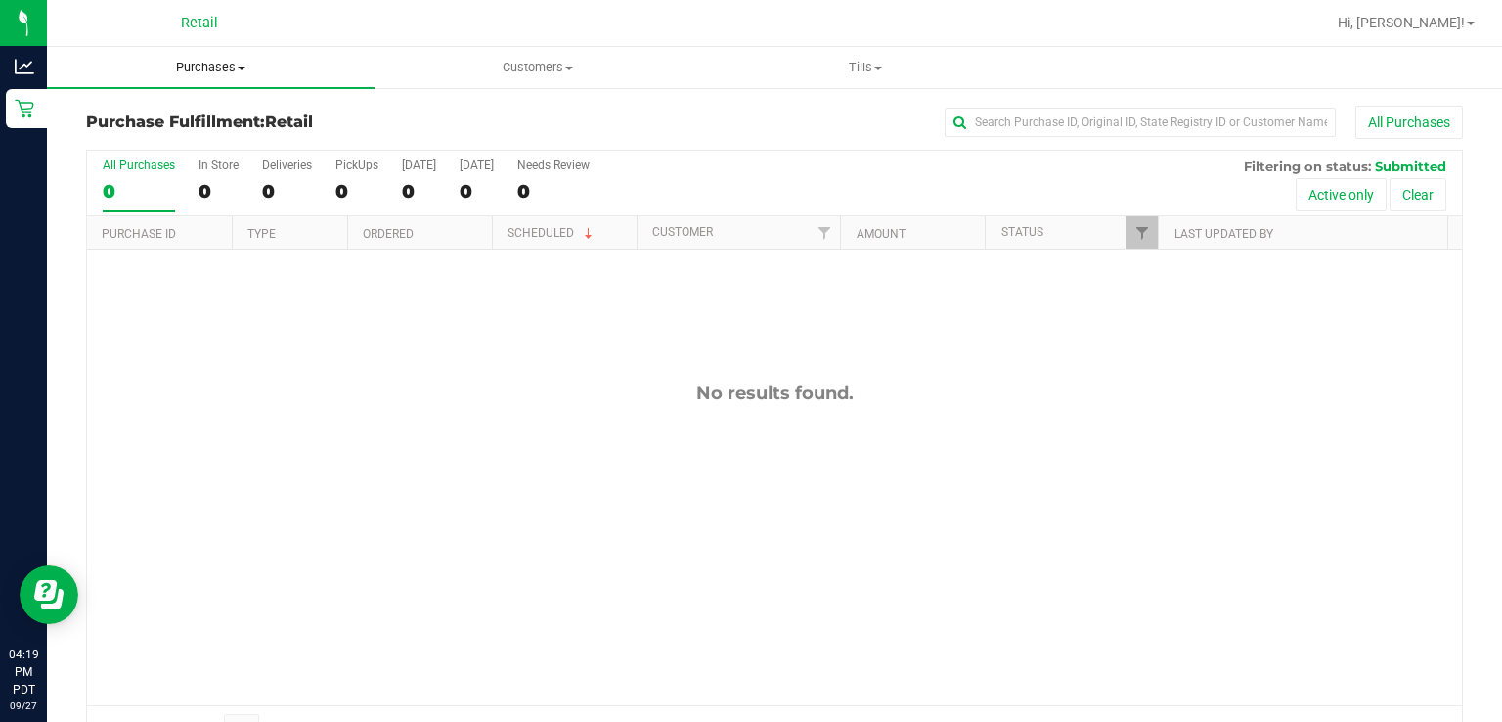
click at [235, 59] on span "Purchases" at bounding box center [211, 68] width 328 height 18
click at [192, 116] on span "Summary of purchases" at bounding box center [147, 118] width 200 height 17
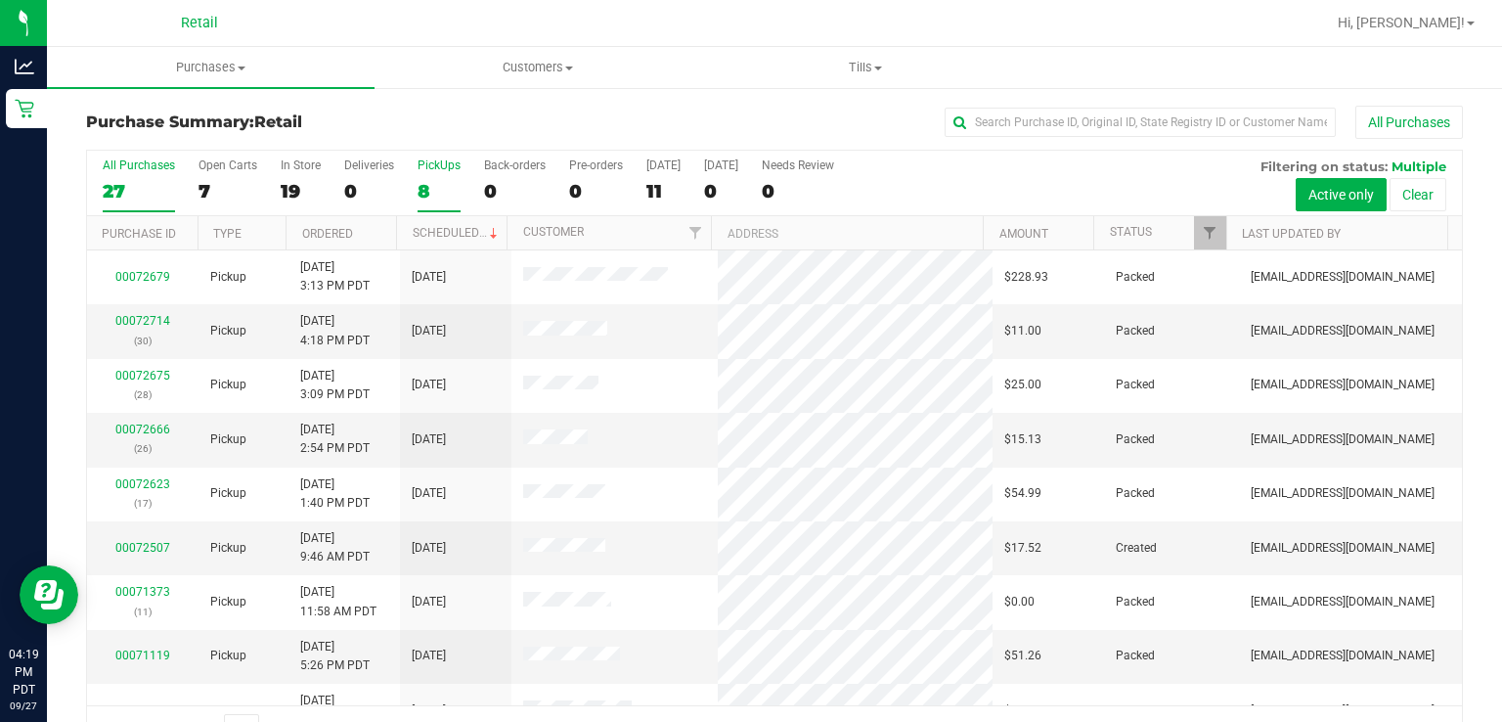
click at [426, 171] on div "PickUps" at bounding box center [439, 165] width 43 height 14
click at [0, 0] on input "PickUps 8" at bounding box center [0, 0] width 0 height 0
click at [465, 231] on link "Scheduled" at bounding box center [457, 233] width 89 height 14
click at [432, 162] on div "PickUps" at bounding box center [439, 165] width 43 height 14
click at [0, 0] on input "PickUps 8" at bounding box center [0, 0] width 0 height 0
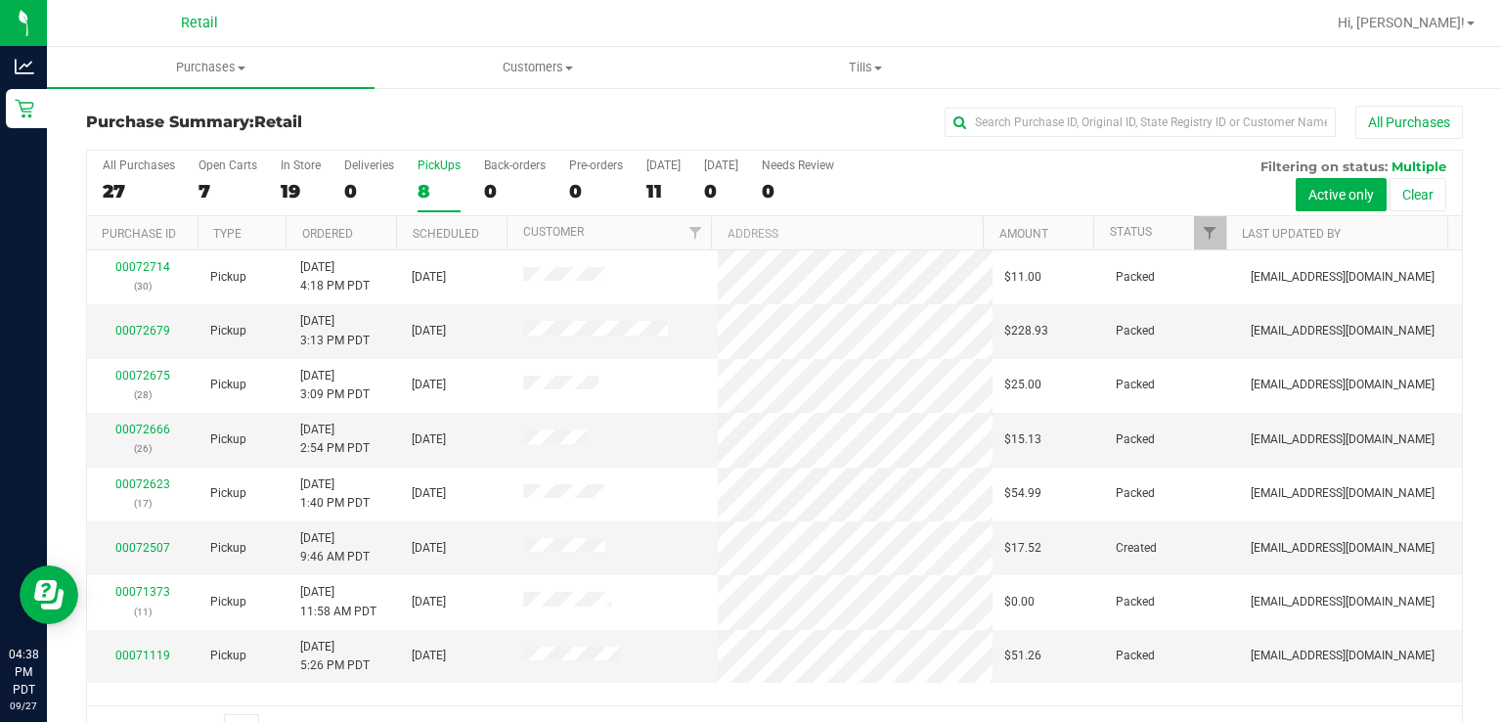
click at [449, 182] on div "8" at bounding box center [439, 191] width 43 height 22
click at [0, 0] on input "PickUps 8" at bounding box center [0, 0] width 0 height 0
click at [433, 180] on div "8" at bounding box center [439, 191] width 43 height 22
click at [0, 0] on input "PickUps 8" at bounding box center [0, 0] width 0 height 0
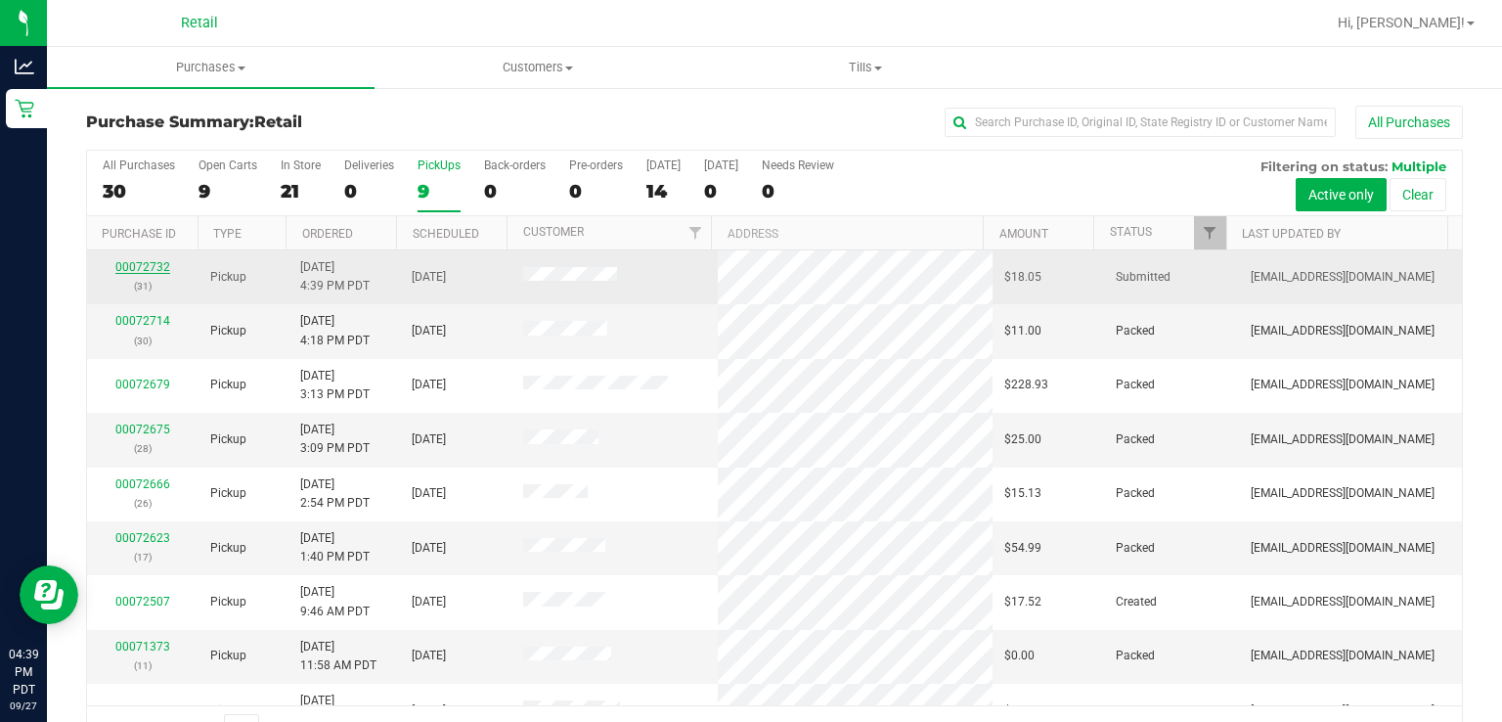
click at [129, 266] on link "00072732" at bounding box center [142, 267] width 55 height 14
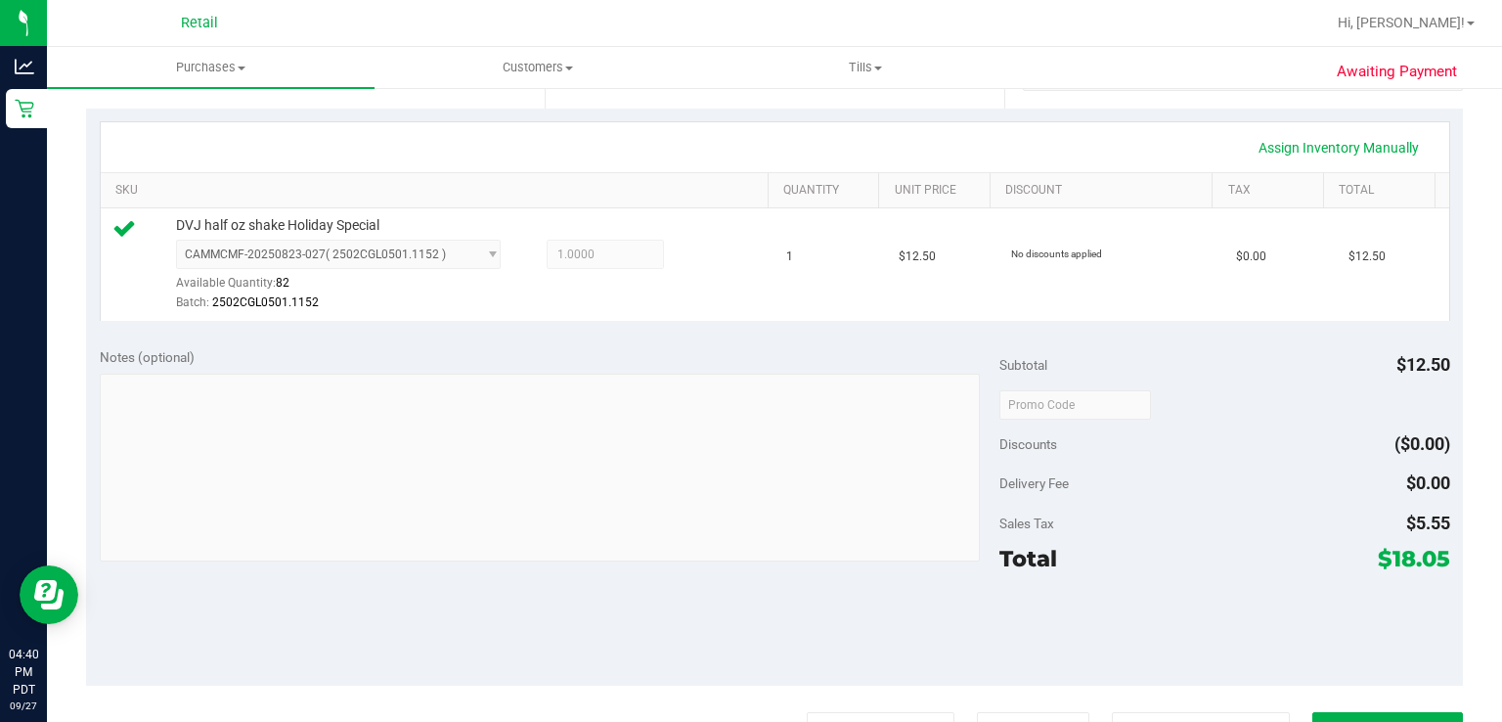
scroll to position [465, 0]
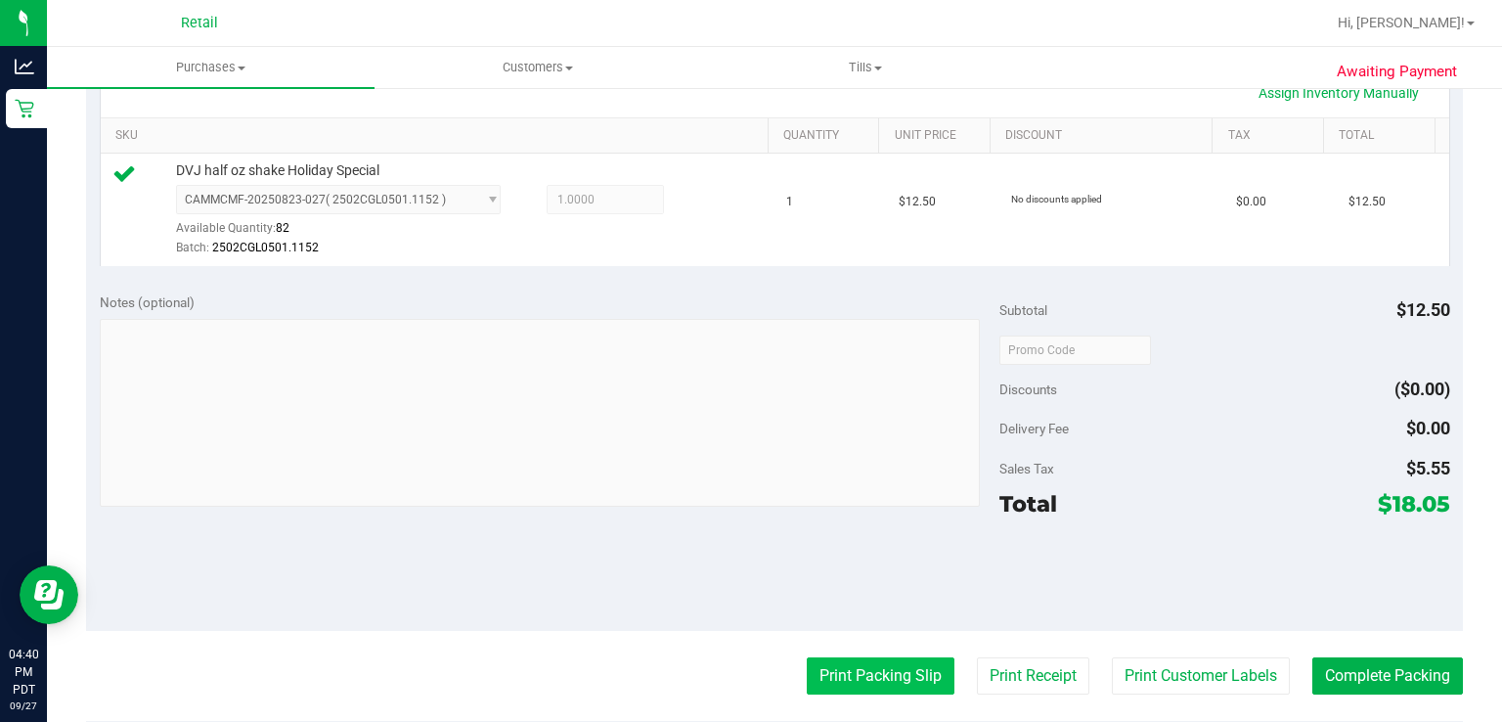
click at [828, 673] on button "Print Packing Slip" at bounding box center [881, 675] width 148 height 37
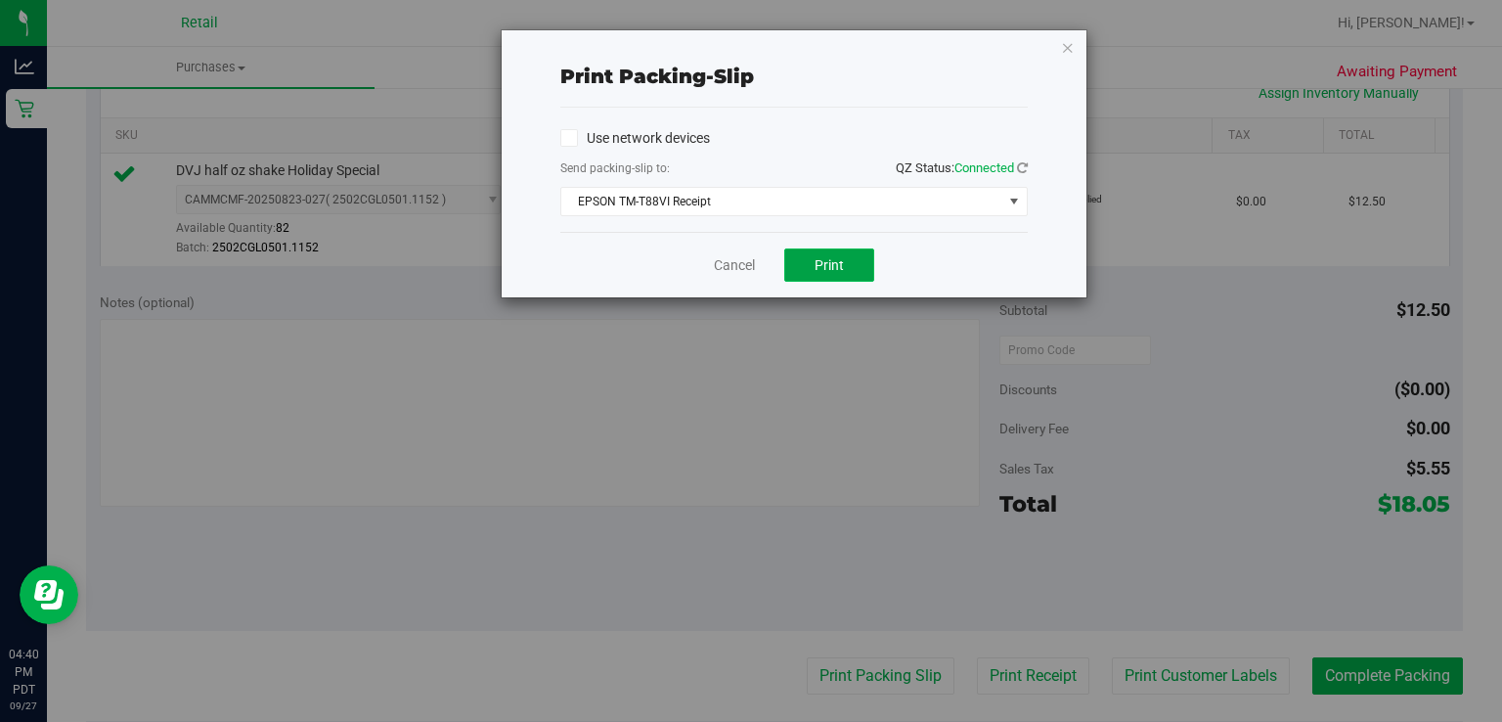
click at [829, 271] on span "Print" at bounding box center [829, 265] width 29 height 16
click at [720, 264] on link "Cancel" at bounding box center [734, 265] width 41 height 21
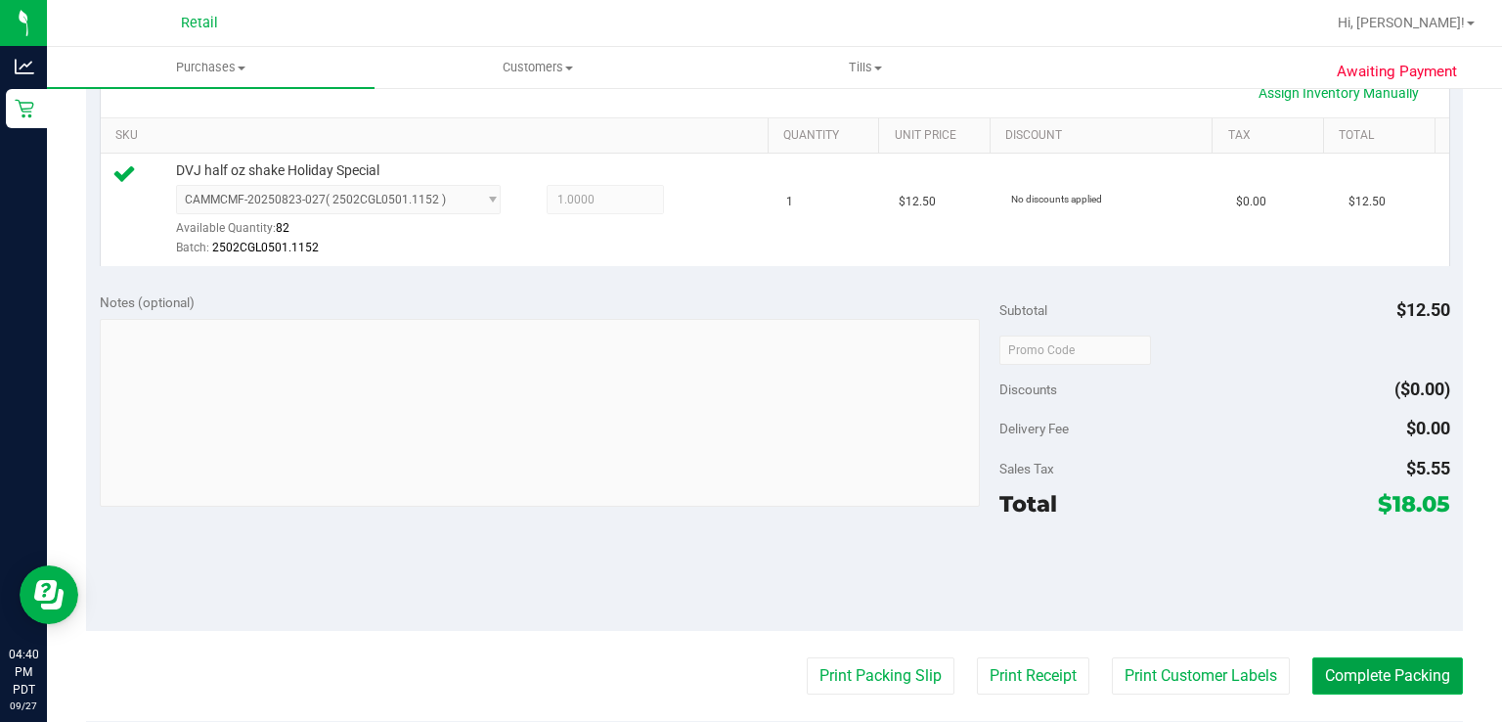
click at [1376, 675] on button "Complete Packing" at bounding box center [1387, 675] width 151 height 37
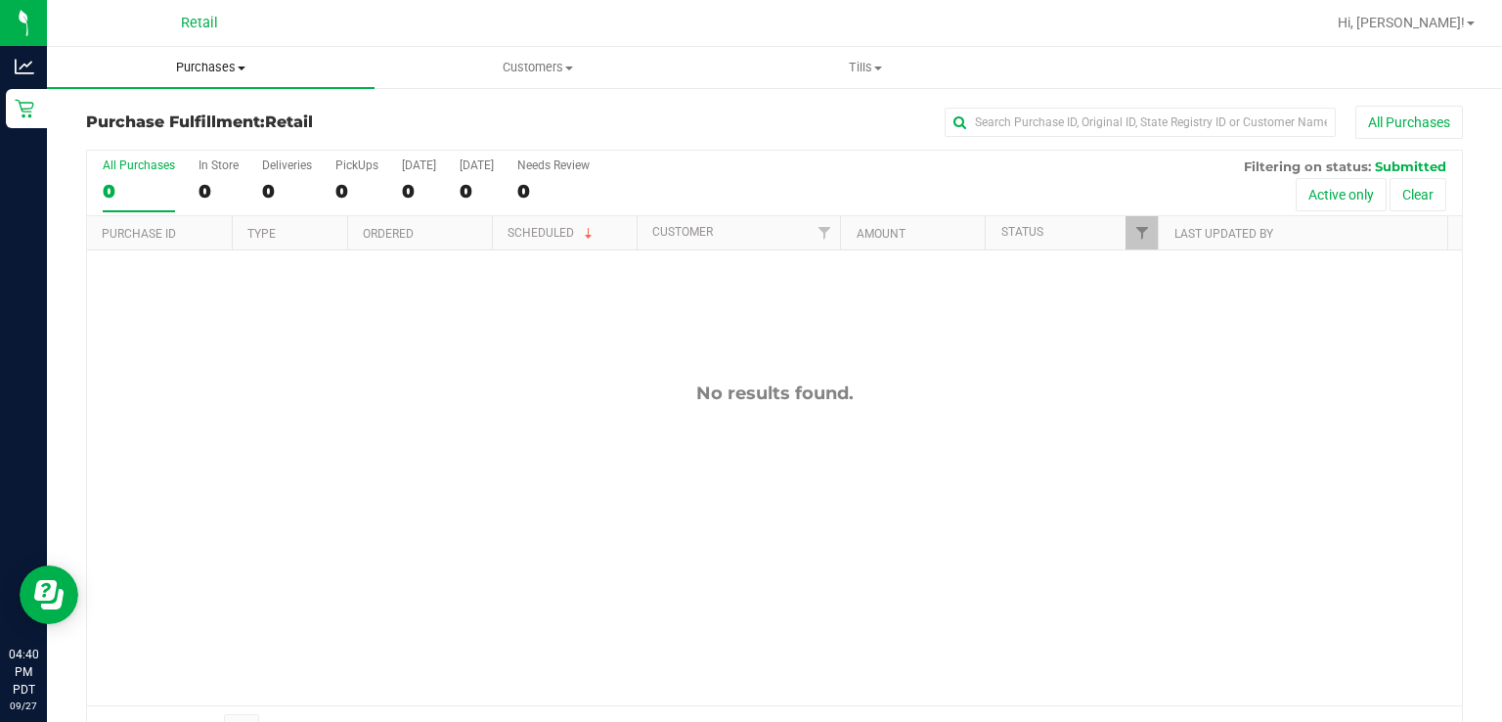
click at [242, 67] on span at bounding box center [242, 68] width 8 height 4
click at [162, 121] on span "Summary of purchases" at bounding box center [147, 118] width 200 height 17
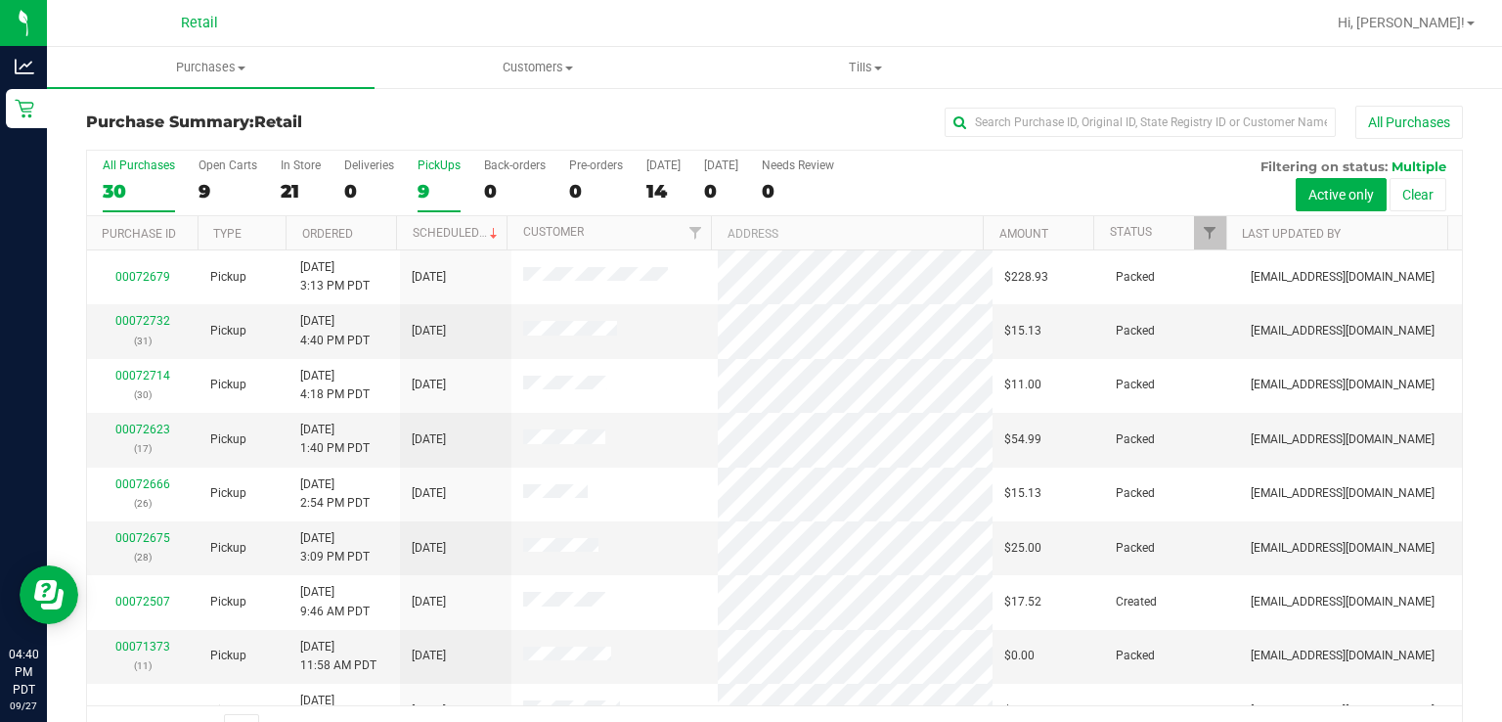
click at [430, 158] on div "PickUps" at bounding box center [439, 165] width 43 height 14
click at [0, 0] on input "PickUps 9" at bounding box center [0, 0] width 0 height 0
click at [466, 233] on link "Scheduled" at bounding box center [457, 233] width 89 height 14
click at [426, 170] on div "PickUps" at bounding box center [439, 165] width 43 height 14
click at [0, 0] on input "PickUps 9" at bounding box center [0, 0] width 0 height 0
